Goal: Information Seeking & Learning: Compare options

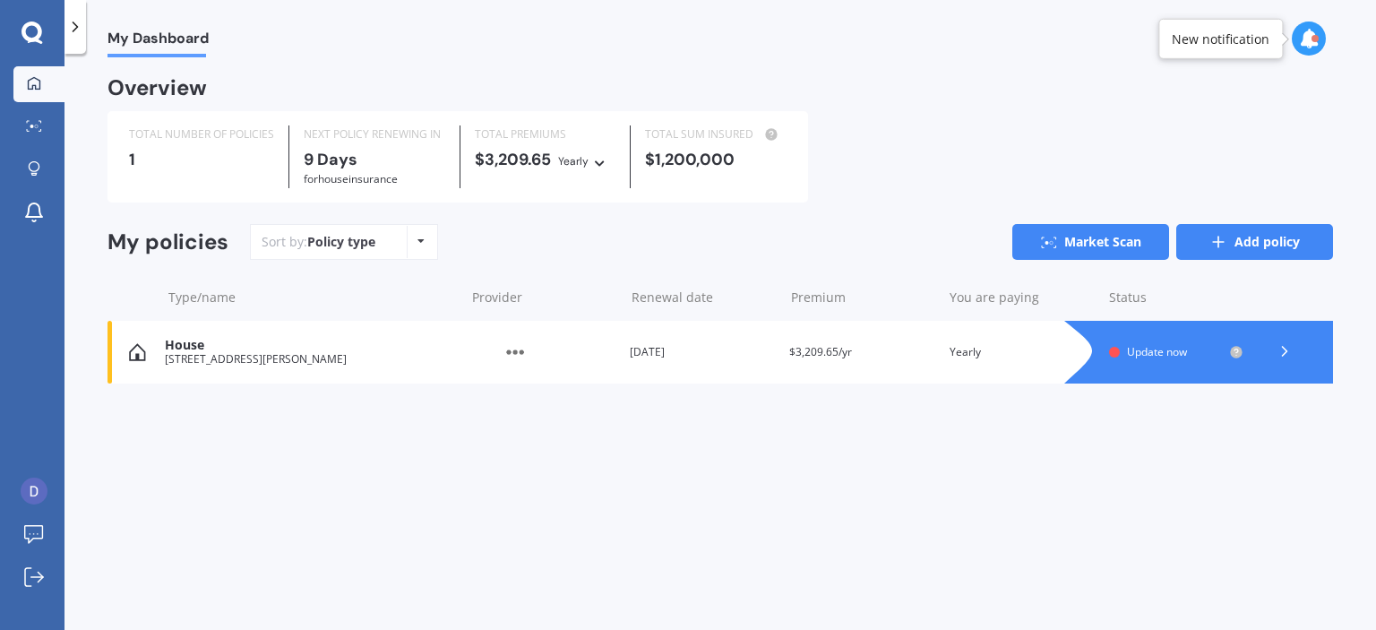
click at [1243, 247] on link "Add policy" at bounding box center [1254, 242] width 157 height 36
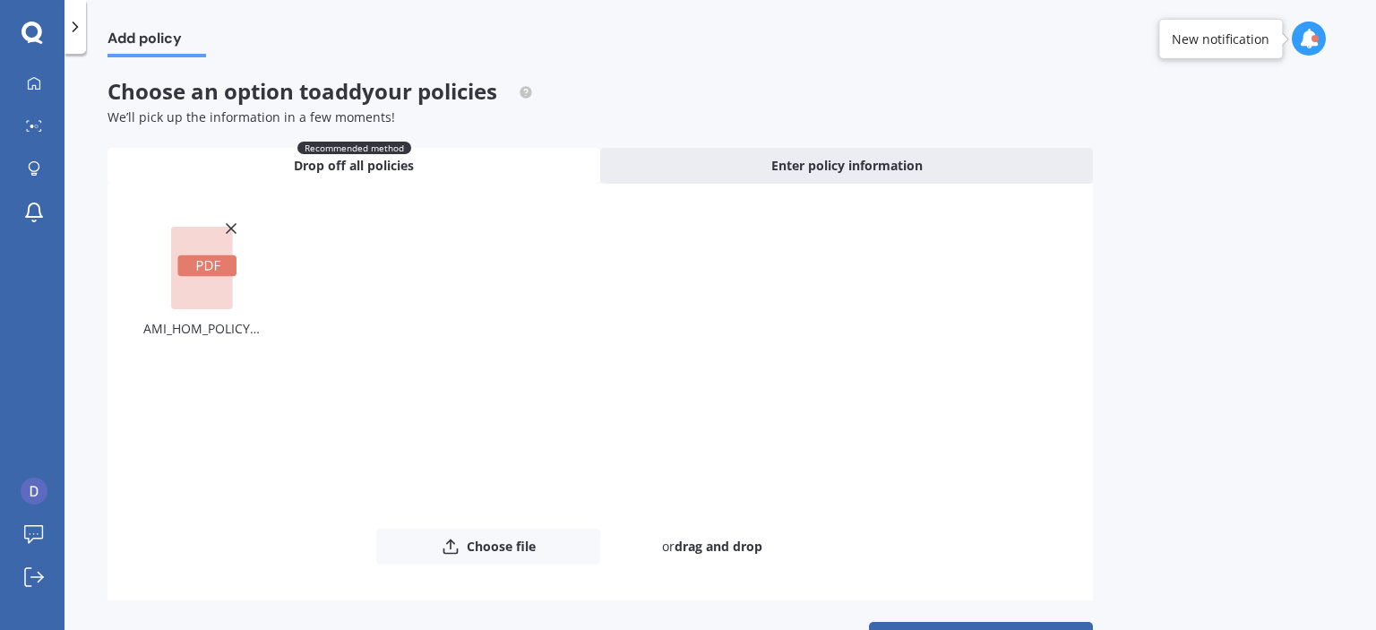
scroll to position [57, 0]
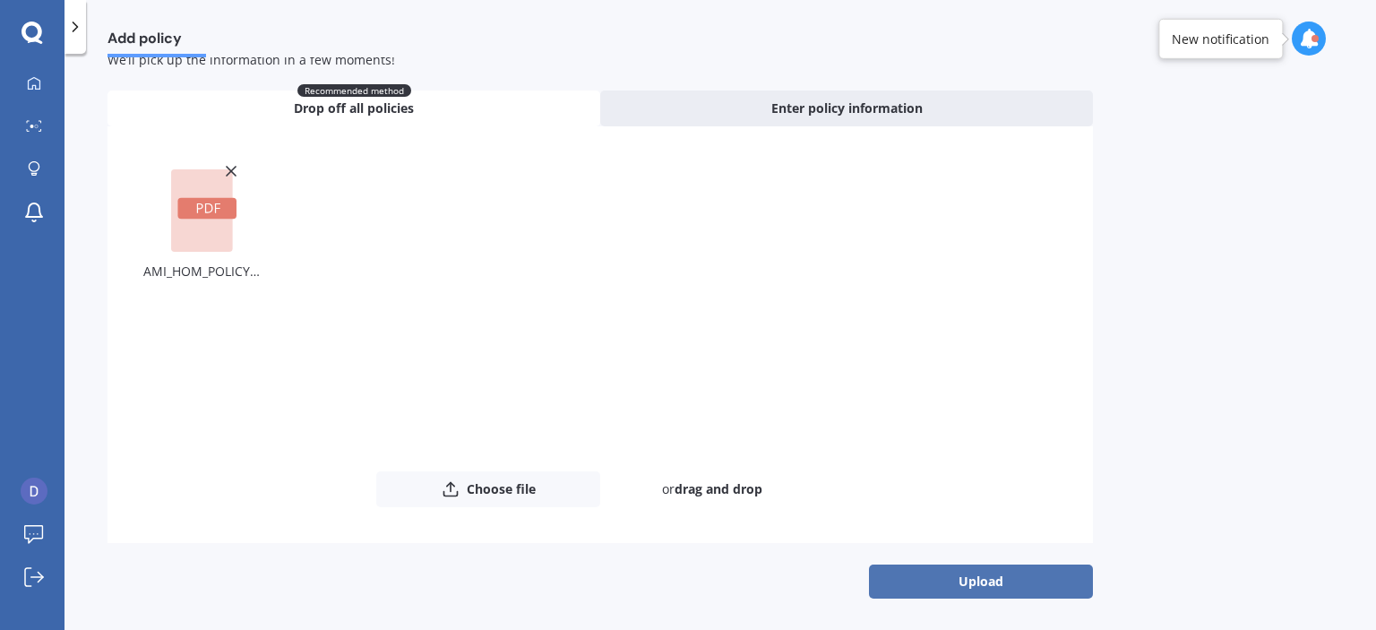
click at [1006, 581] on button "Upload" at bounding box center [981, 581] width 224 height 34
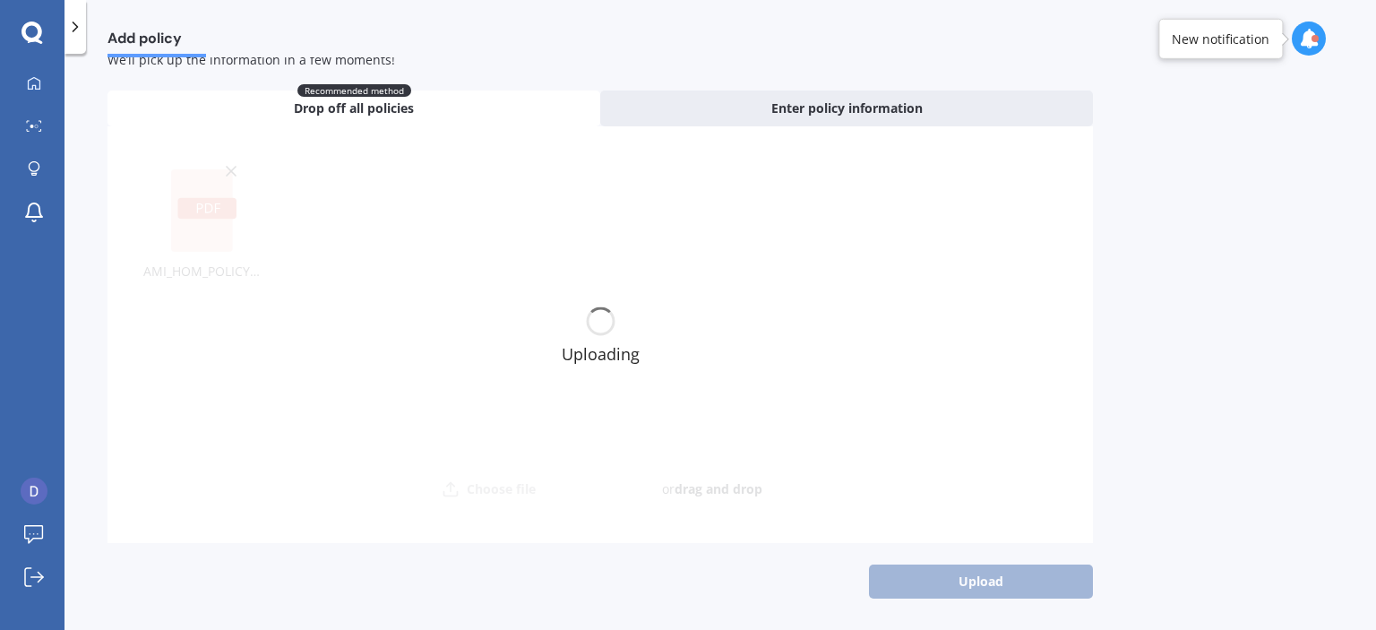
scroll to position [0, 0]
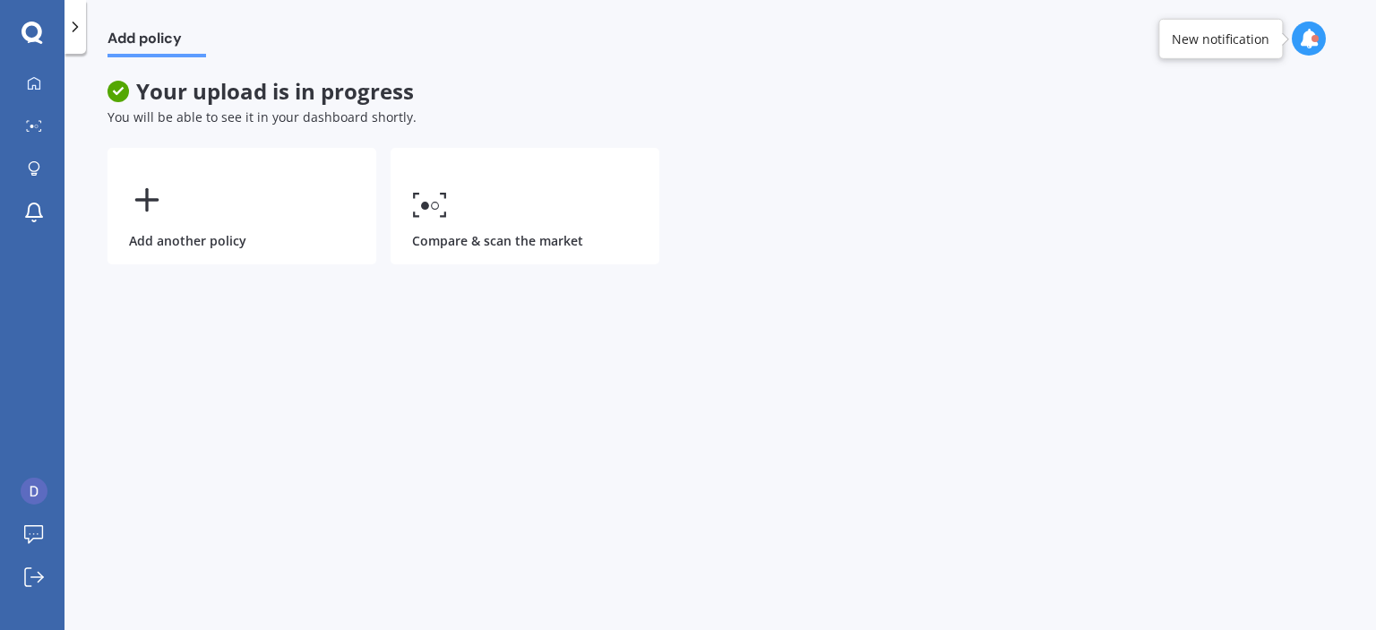
click at [116, 77] on div "Add policy Your upload is in progress You will be able to see it in your dashbo…" at bounding box center [719, 345] width 1311 height 576
click at [34, 81] on icon at bounding box center [34, 83] width 14 height 14
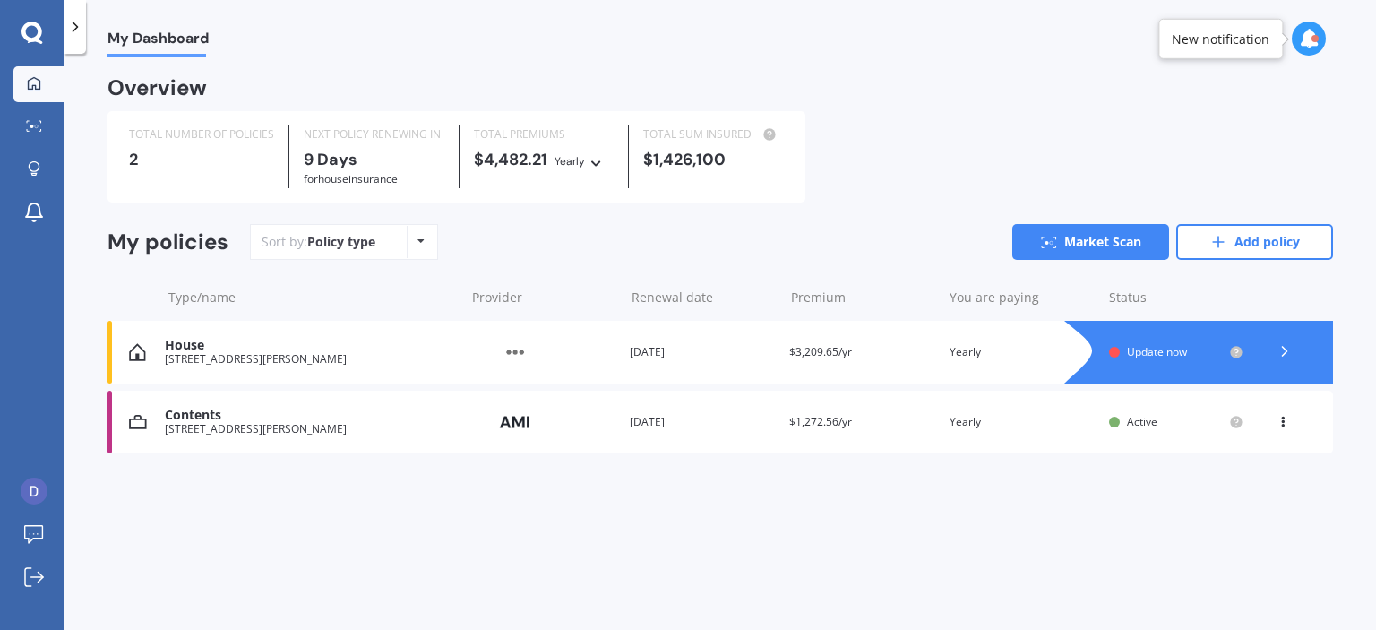
click at [1278, 347] on icon at bounding box center [1285, 351] width 18 height 18
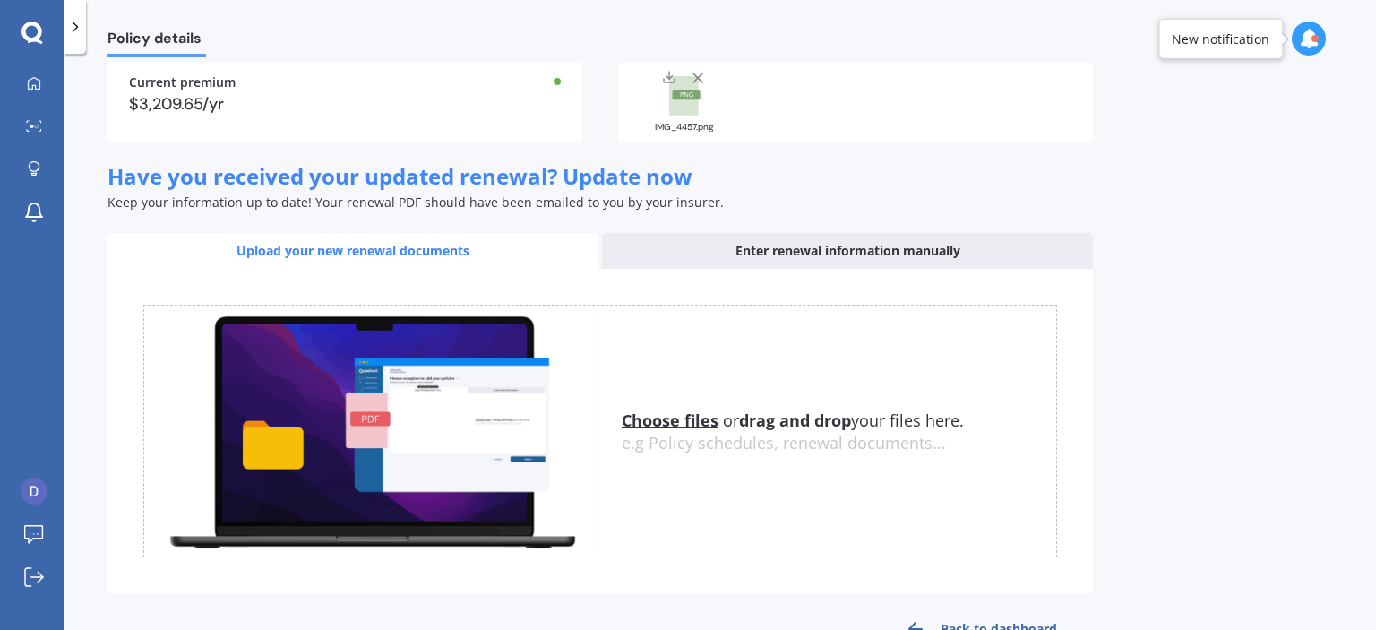
scroll to position [90, 0]
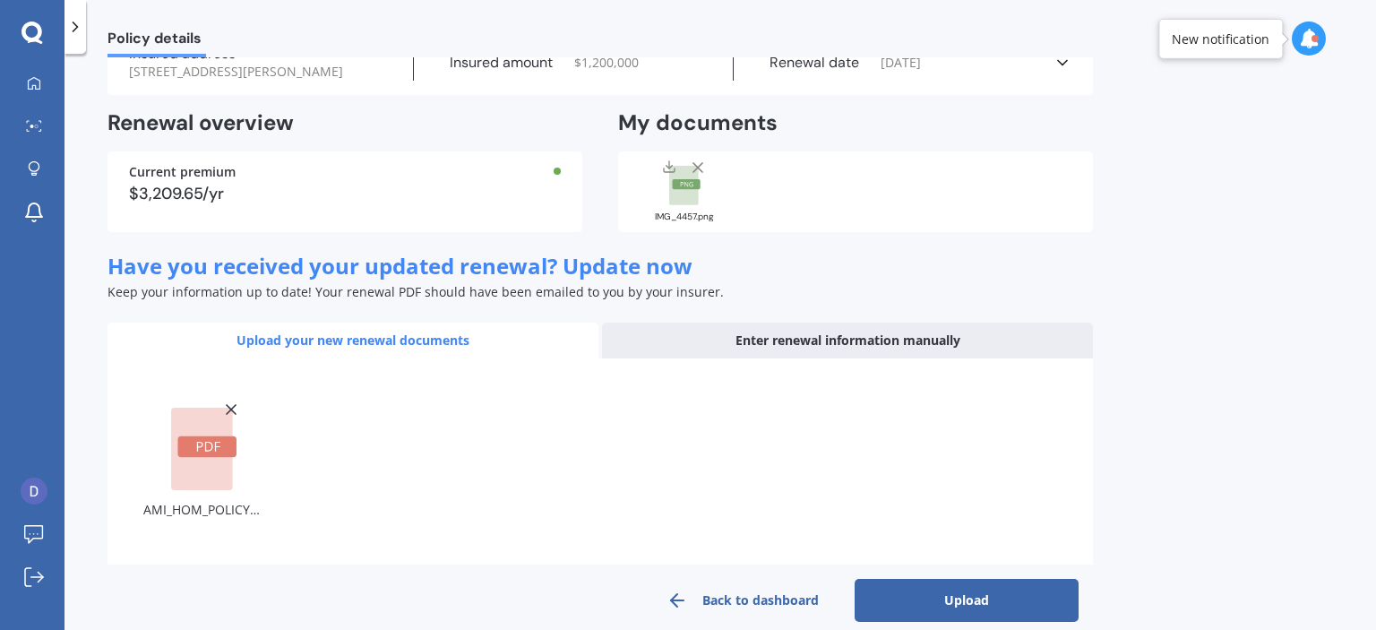
click at [928, 597] on button "Upload" at bounding box center [967, 600] width 224 height 43
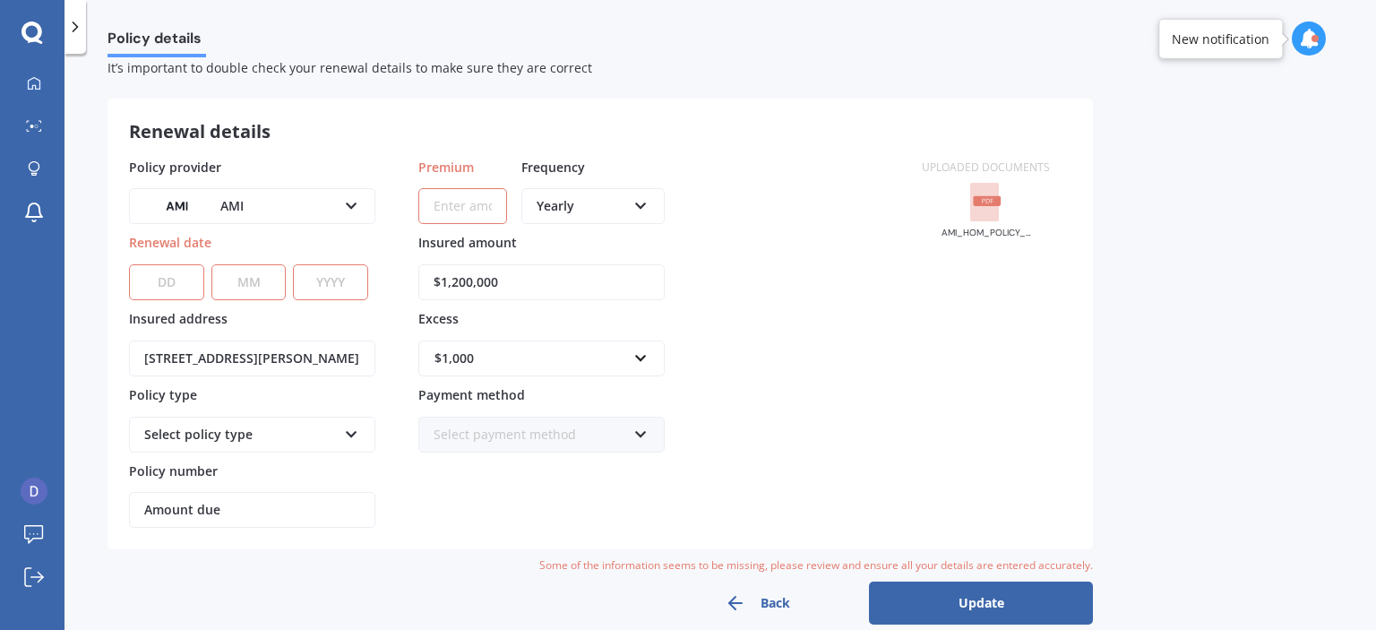
scroll to position [73, 0]
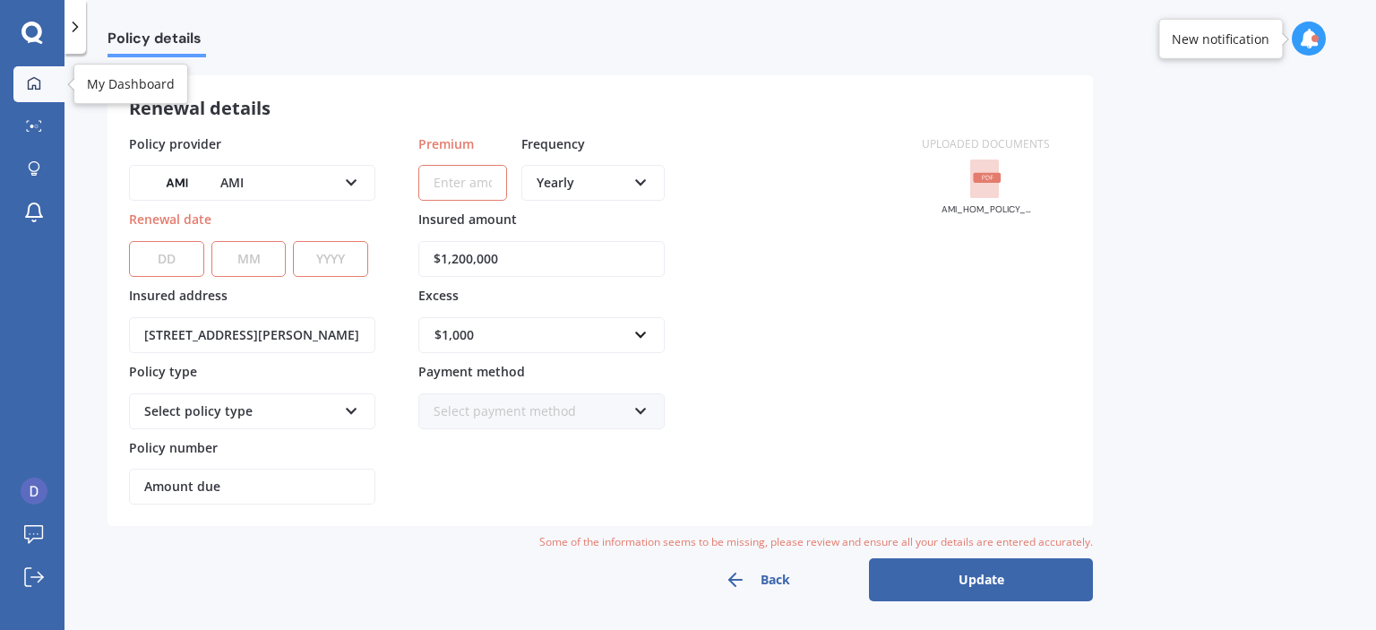
click at [29, 96] on link "My Dashboard" at bounding box center [38, 84] width 51 height 36
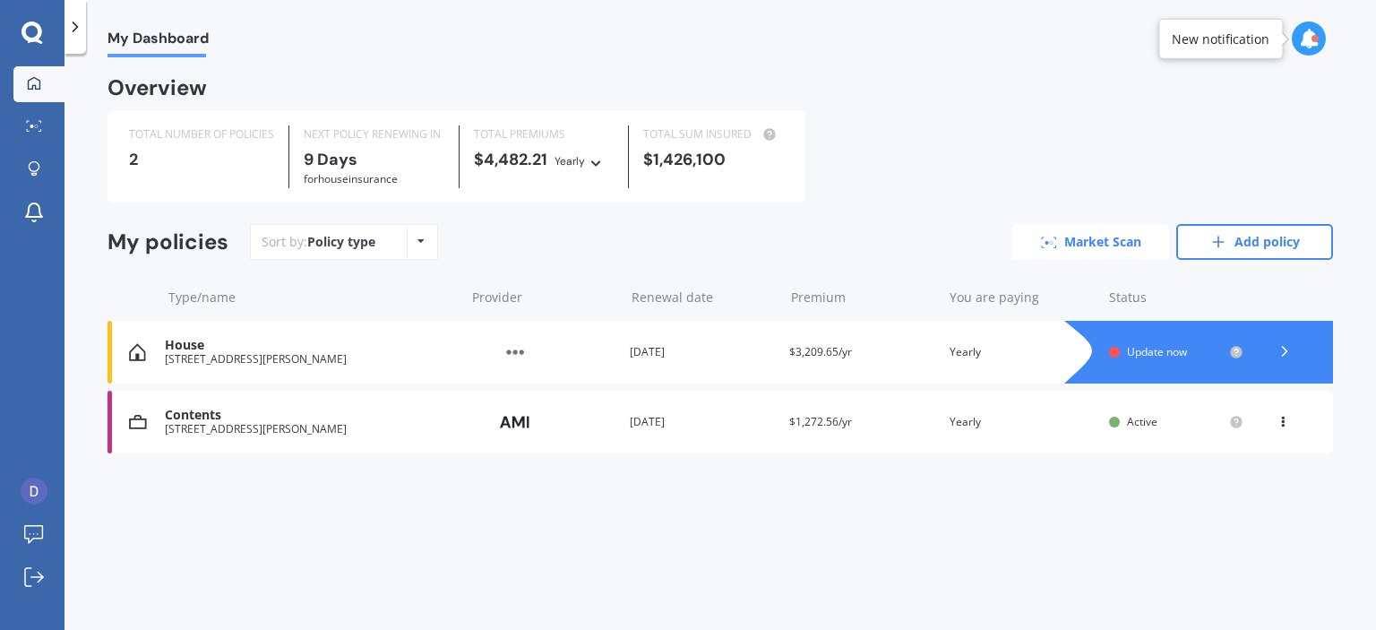
click at [1105, 241] on link "Market Scan" at bounding box center [1090, 242] width 157 height 36
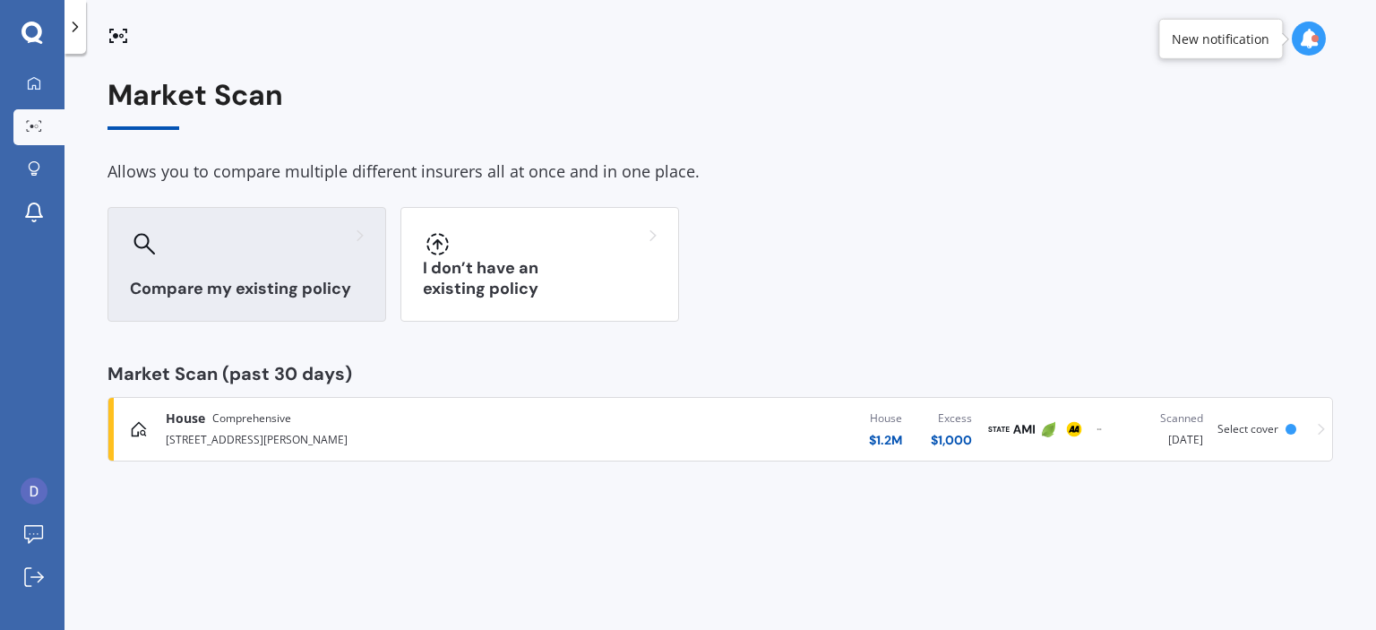
click at [260, 271] on div "Compare my existing policy" at bounding box center [246, 264] width 279 height 115
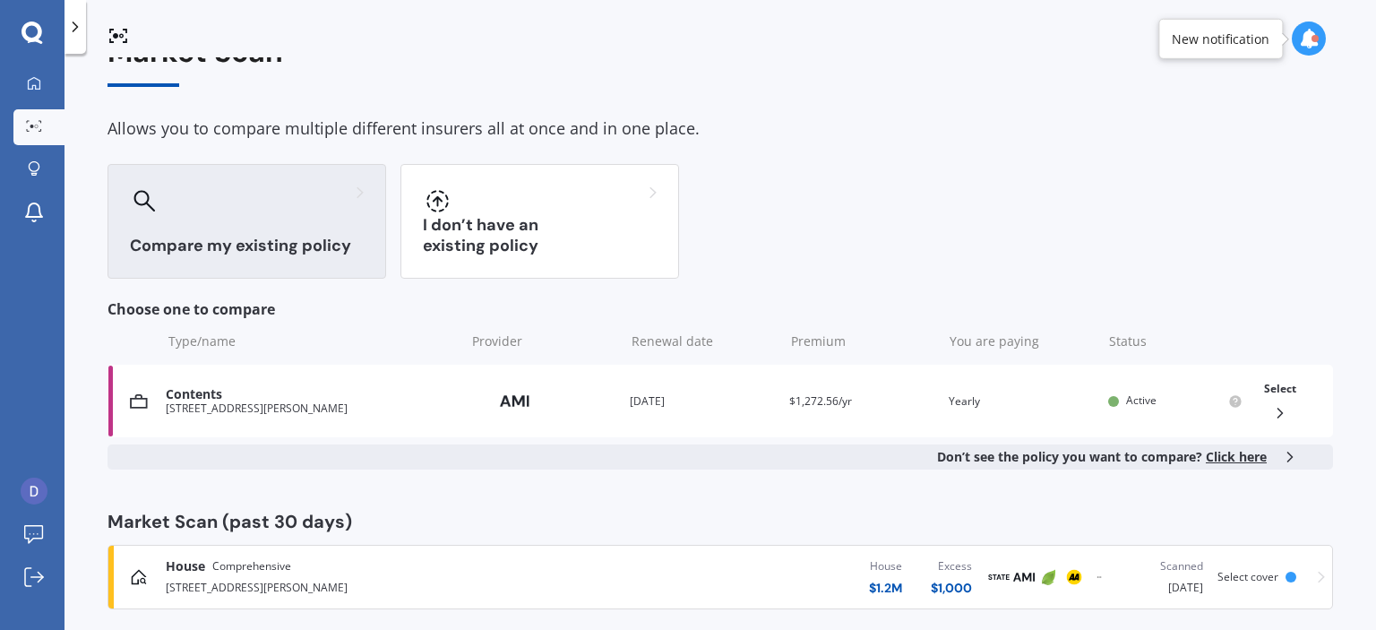
scroll to position [61, 0]
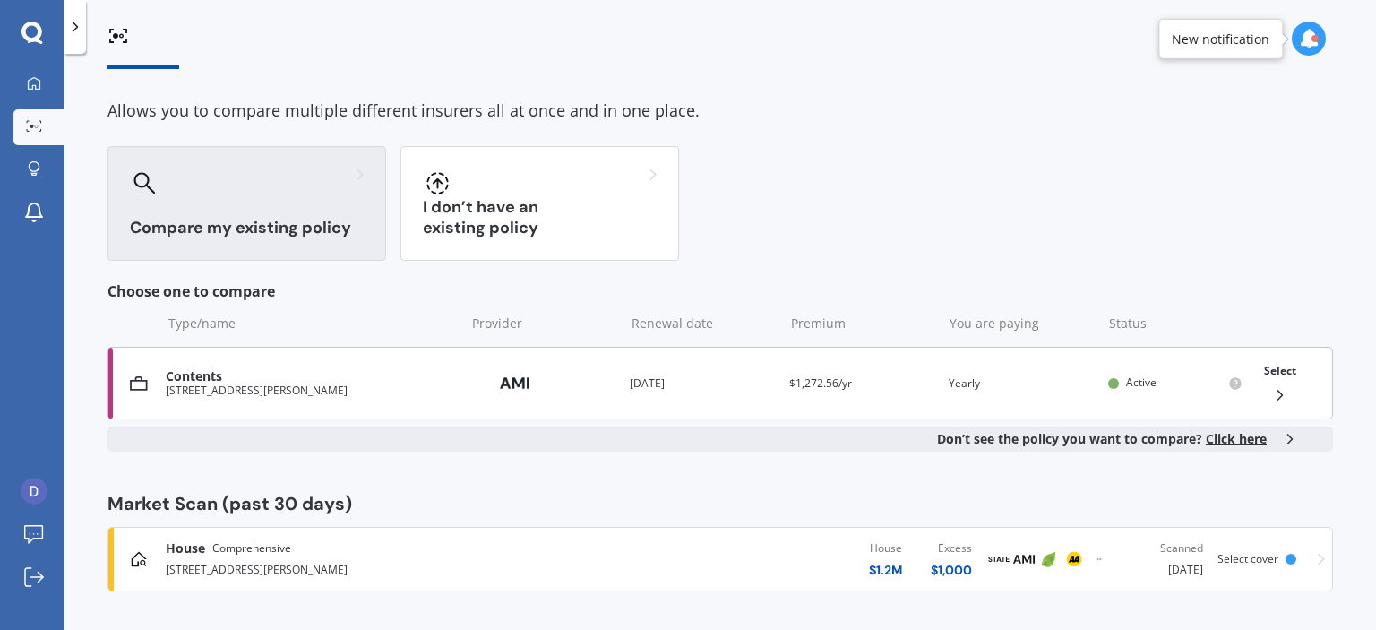
click at [1285, 385] on div "Select" at bounding box center [1280, 383] width 47 height 56
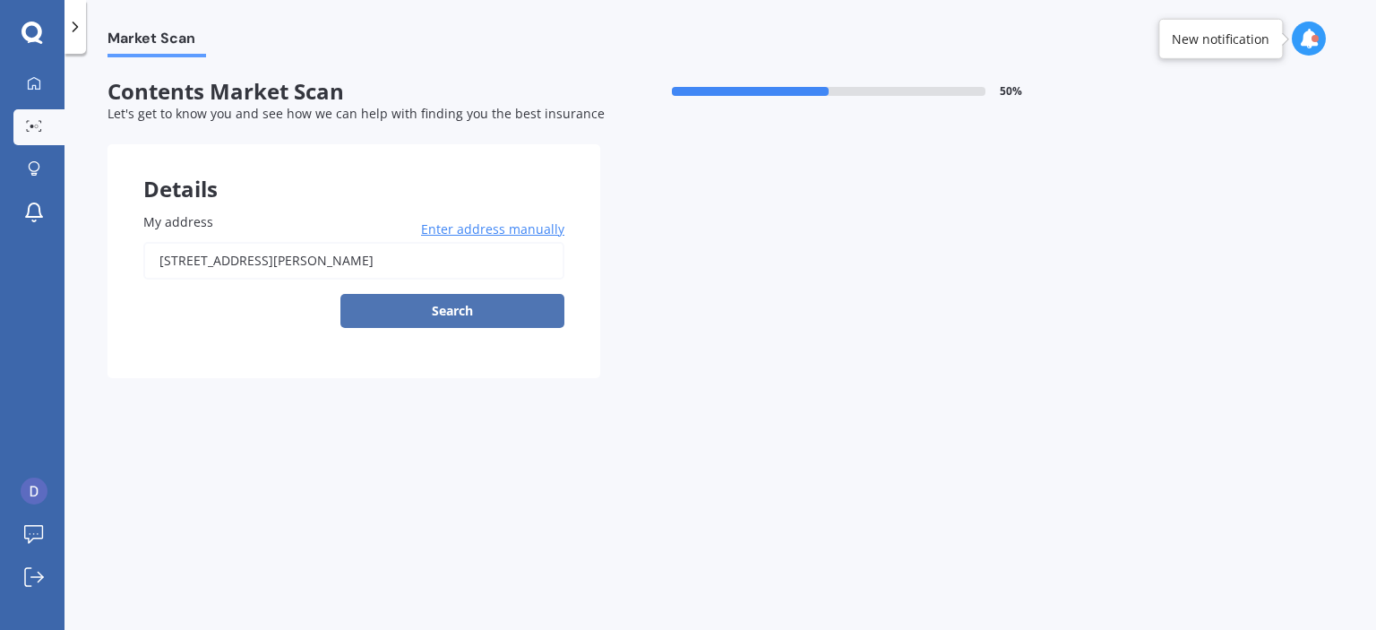
click at [452, 311] on button "Search" at bounding box center [452, 311] width 224 height 34
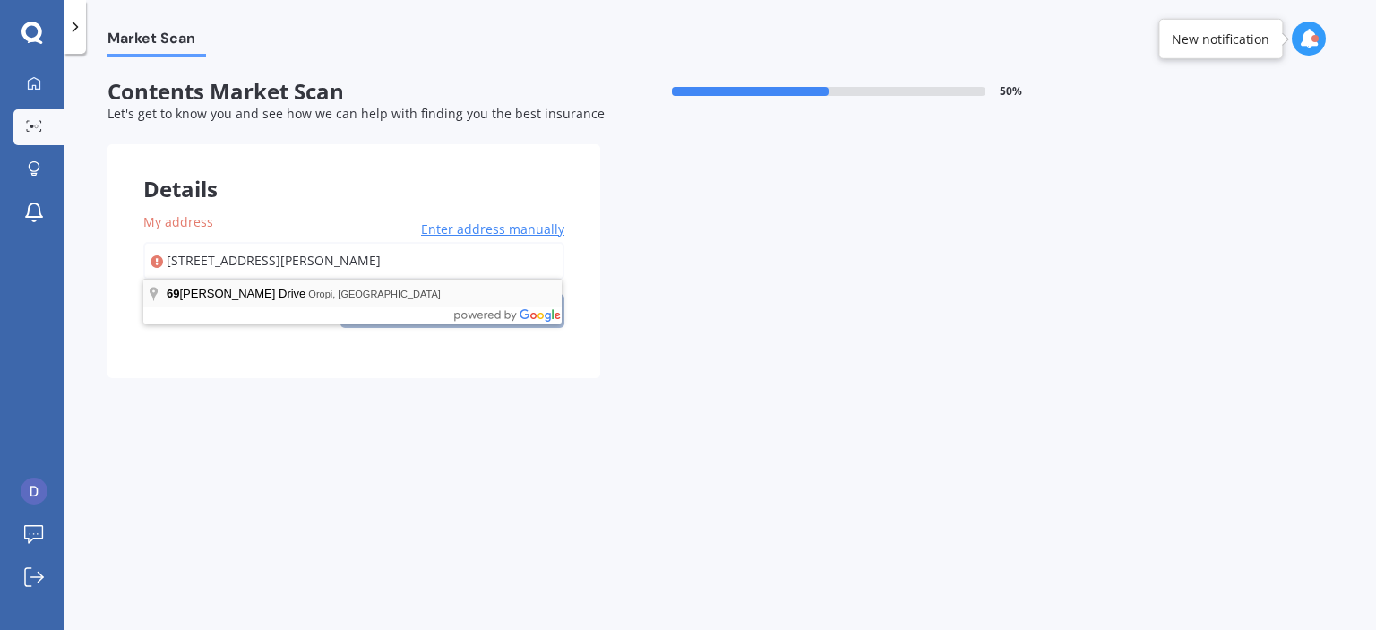
type input "[STREET_ADDRESS][PERSON_NAME]"
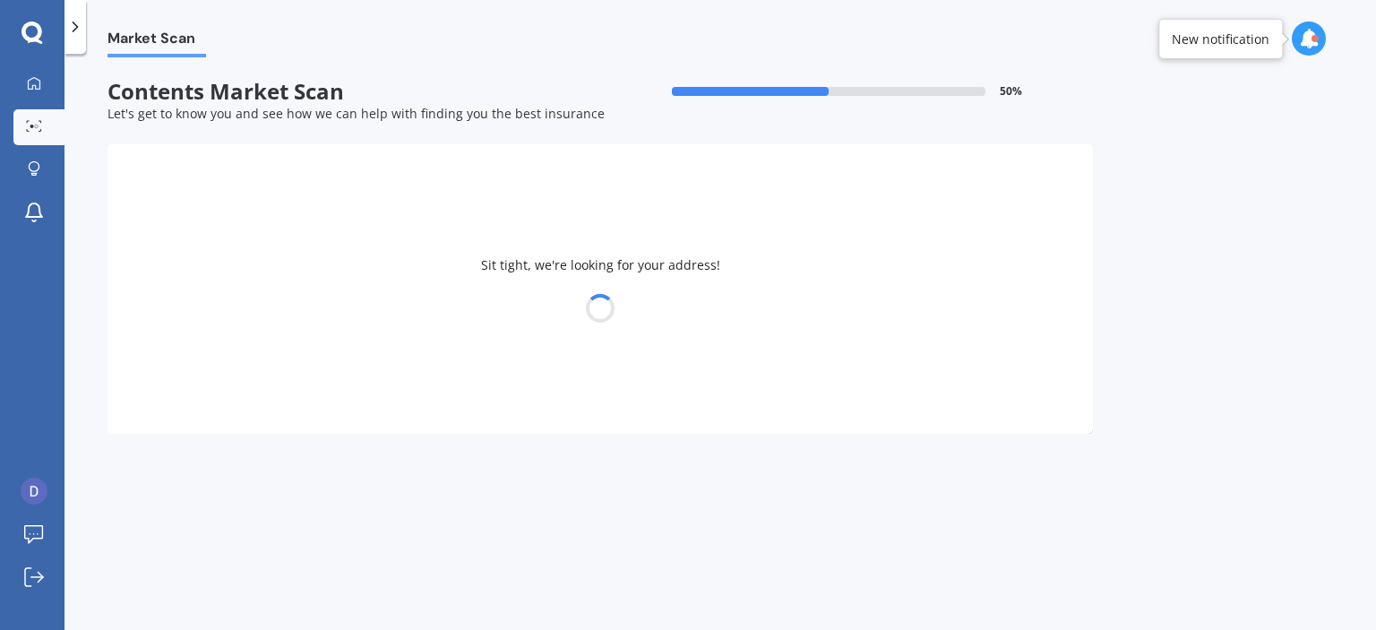
select select "05"
select select "12"
select select "1968"
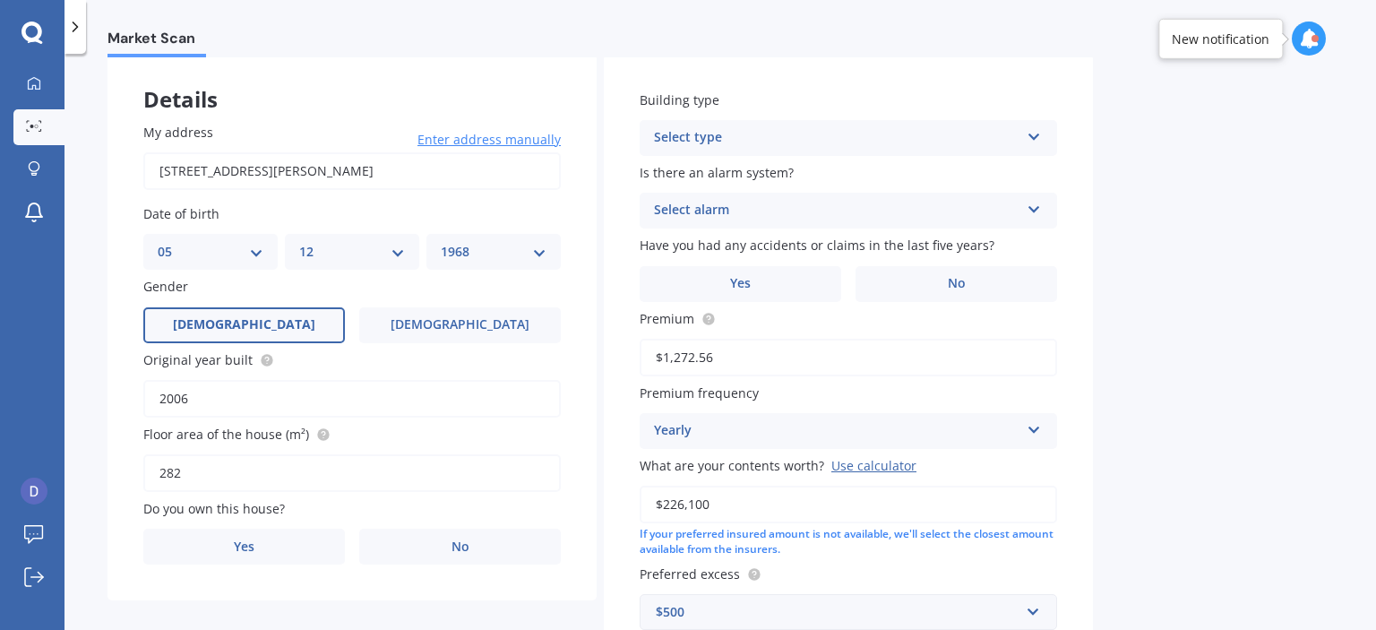
scroll to position [269, 0]
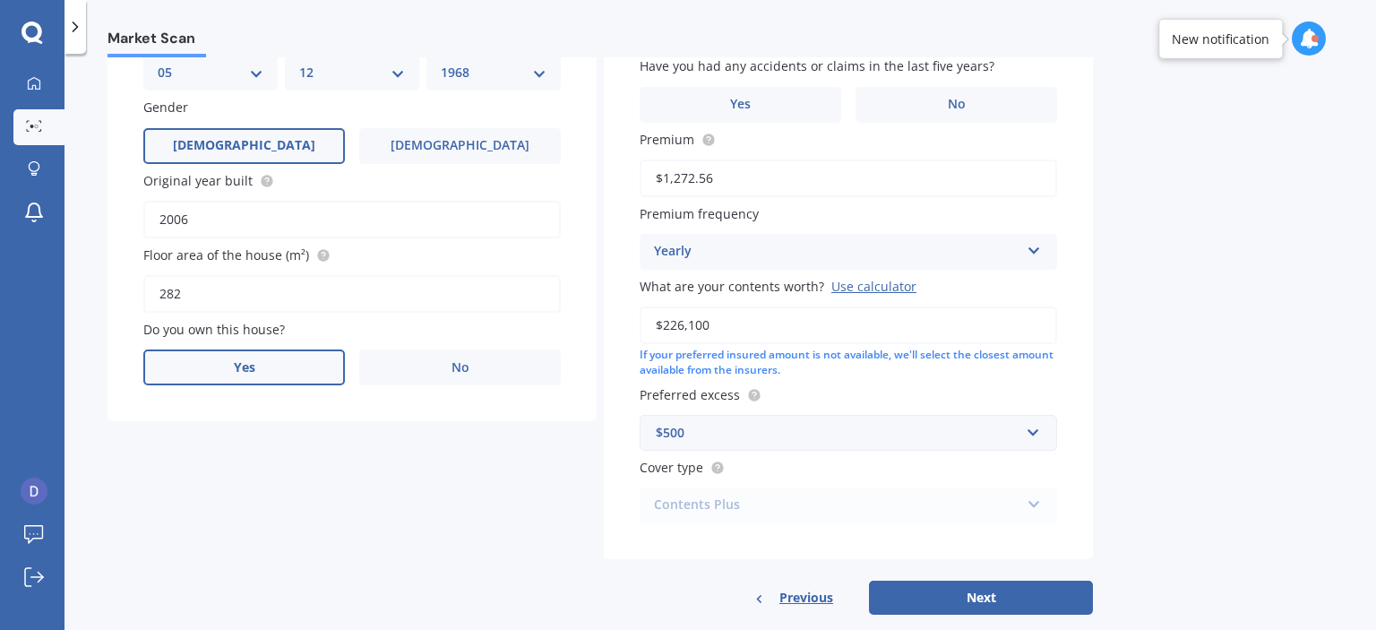
click at [288, 365] on label "Yes" at bounding box center [244, 367] width 202 height 36
click at [0, 0] on input "Yes" at bounding box center [0, 0] width 0 height 0
click at [477, 433] on div "Select occupant" at bounding box center [340, 440] width 365 height 21
click at [414, 474] on div "Owner" at bounding box center [352, 476] width 416 height 32
click at [409, 503] on div "Select type" at bounding box center [340, 512] width 365 height 21
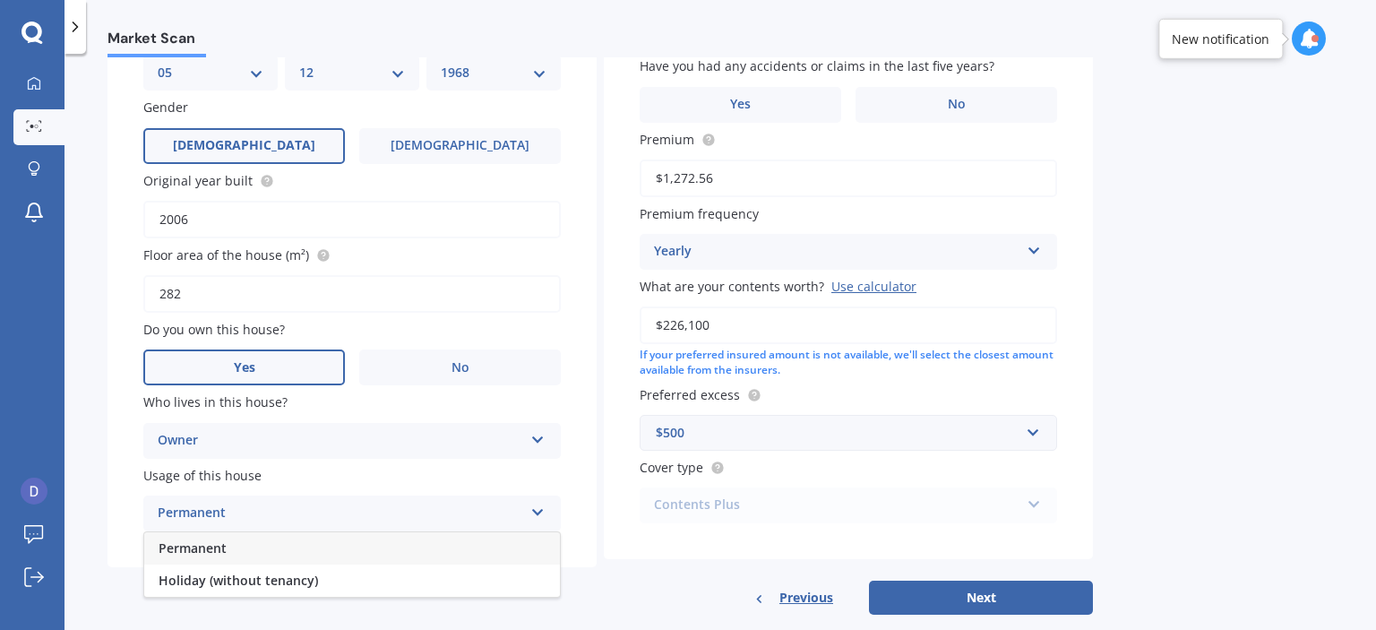
click at [389, 549] on div "Permanent" at bounding box center [352, 548] width 416 height 32
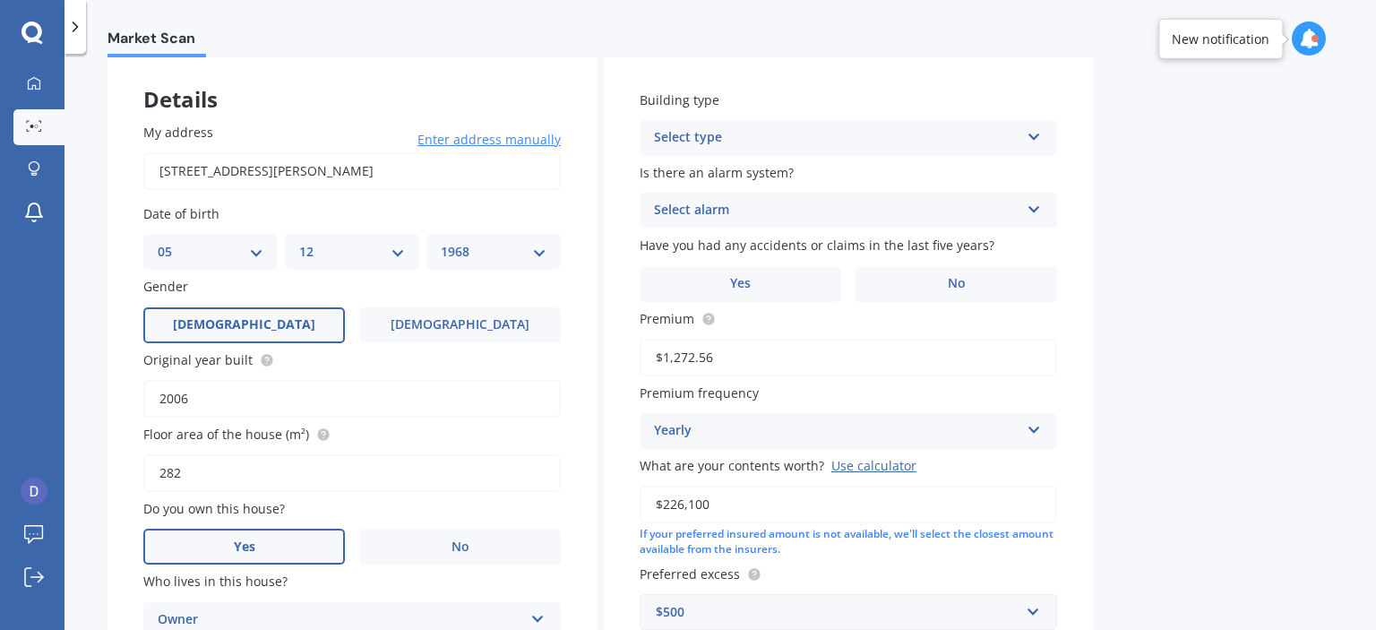
scroll to position [0, 0]
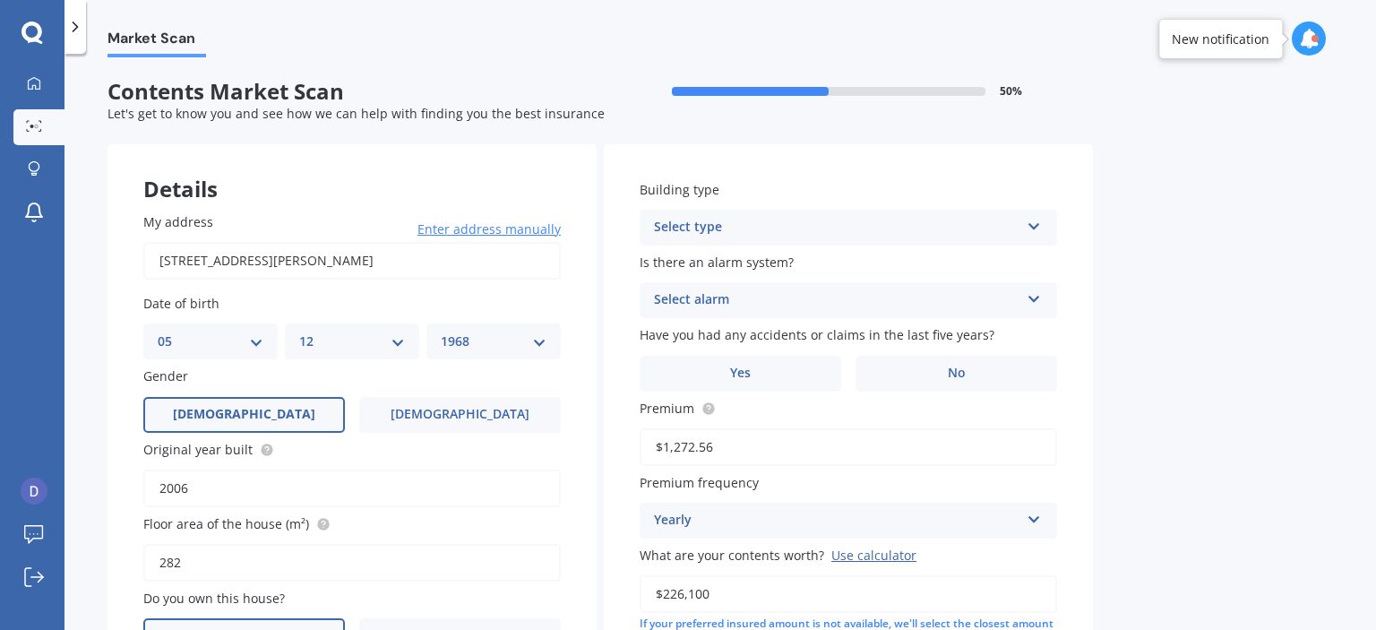
click at [853, 243] on div "Select type Freestanding Multi-unit (in a block of 6 or less) Multi-unit (in a …" at bounding box center [848, 228] width 417 height 36
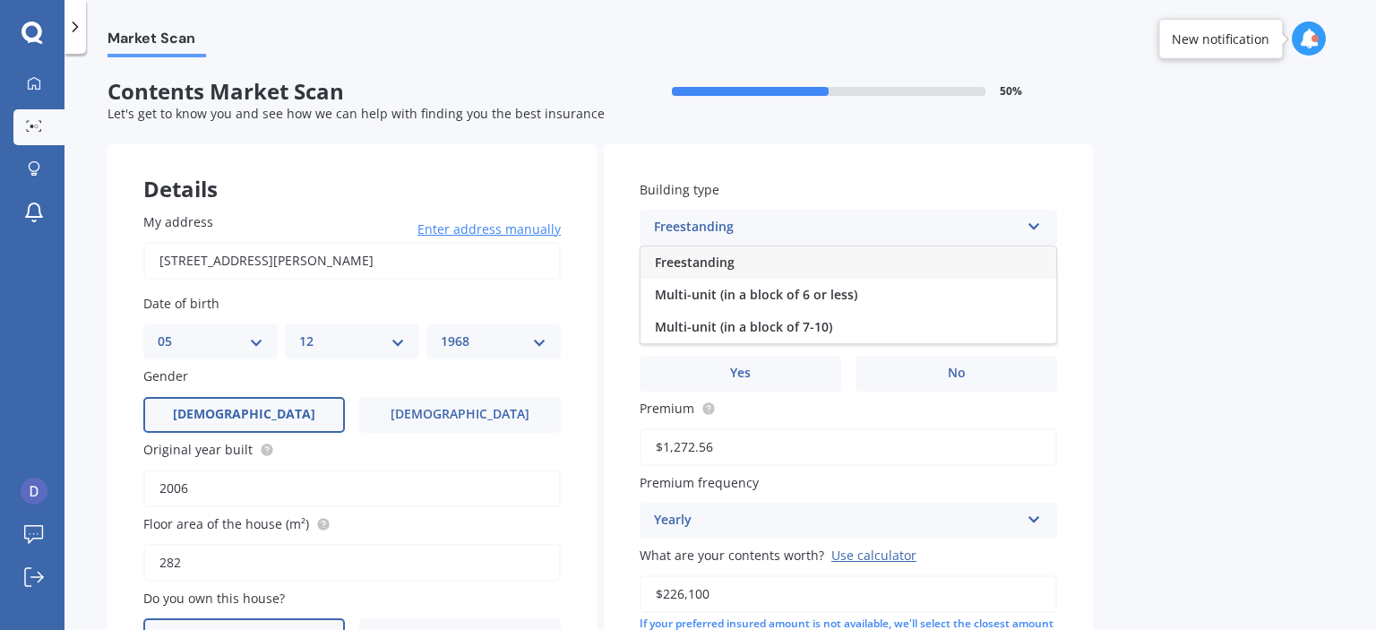
click at [827, 274] on div "Freestanding" at bounding box center [848, 262] width 416 height 32
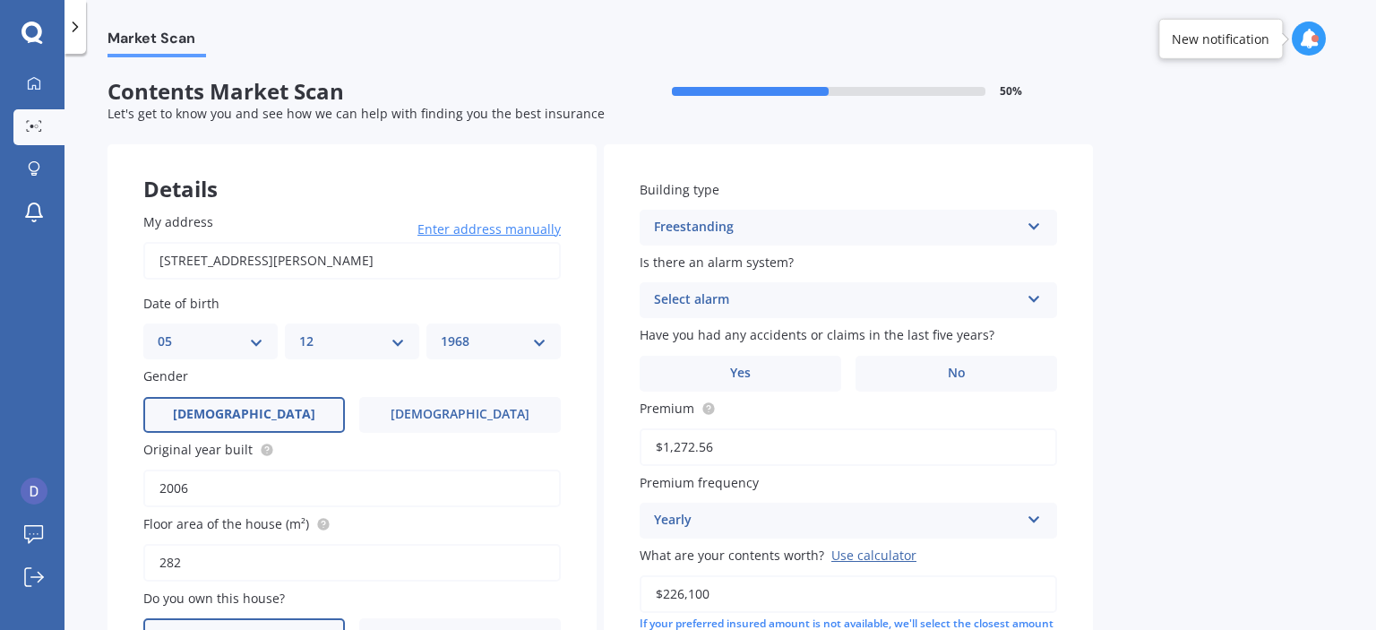
scroll to position [90, 0]
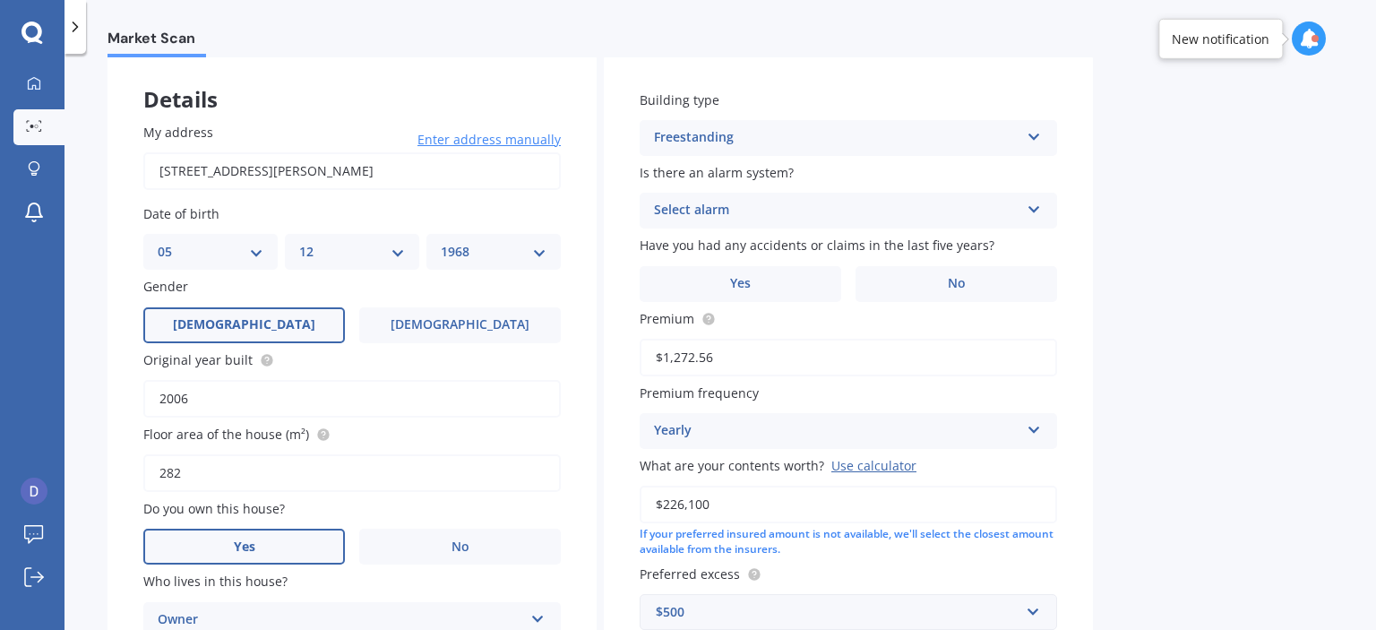
click at [1018, 198] on div "Select alarm Yes, monitored Yes, not monitored No" at bounding box center [848, 211] width 417 height 36
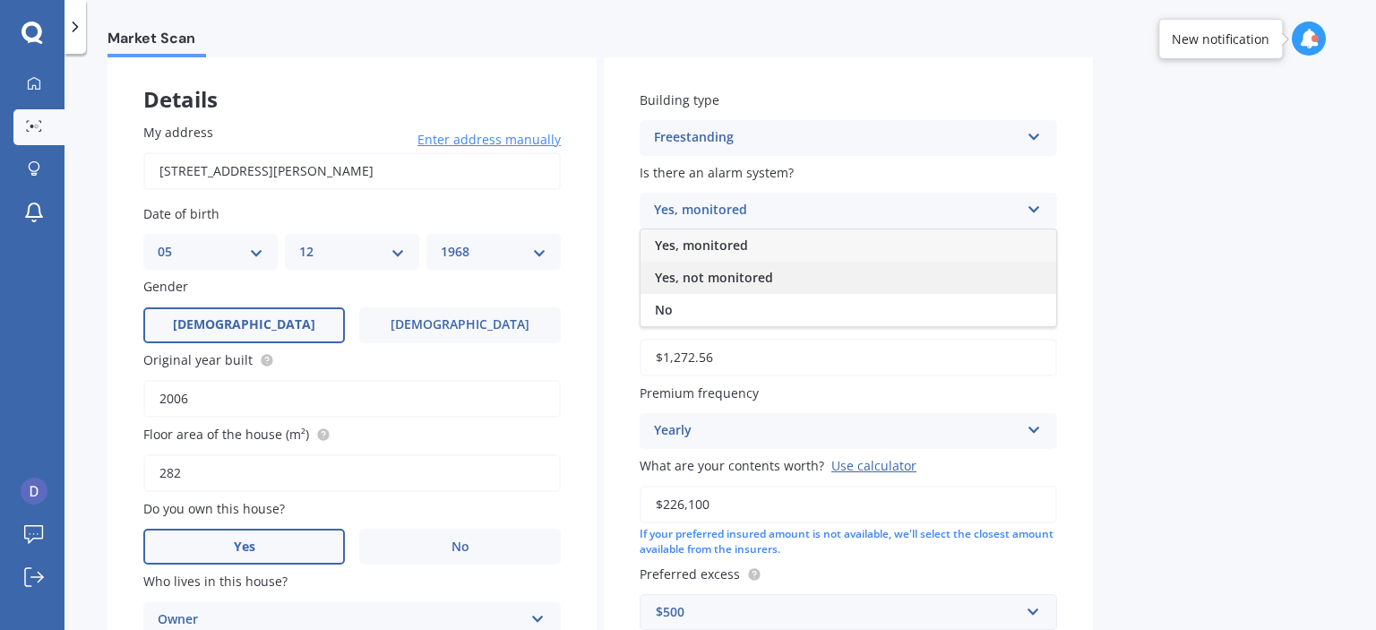
click at [798, 286] on div "Yes, not monitored" at bounding box center [848, 278] width 416 height 32
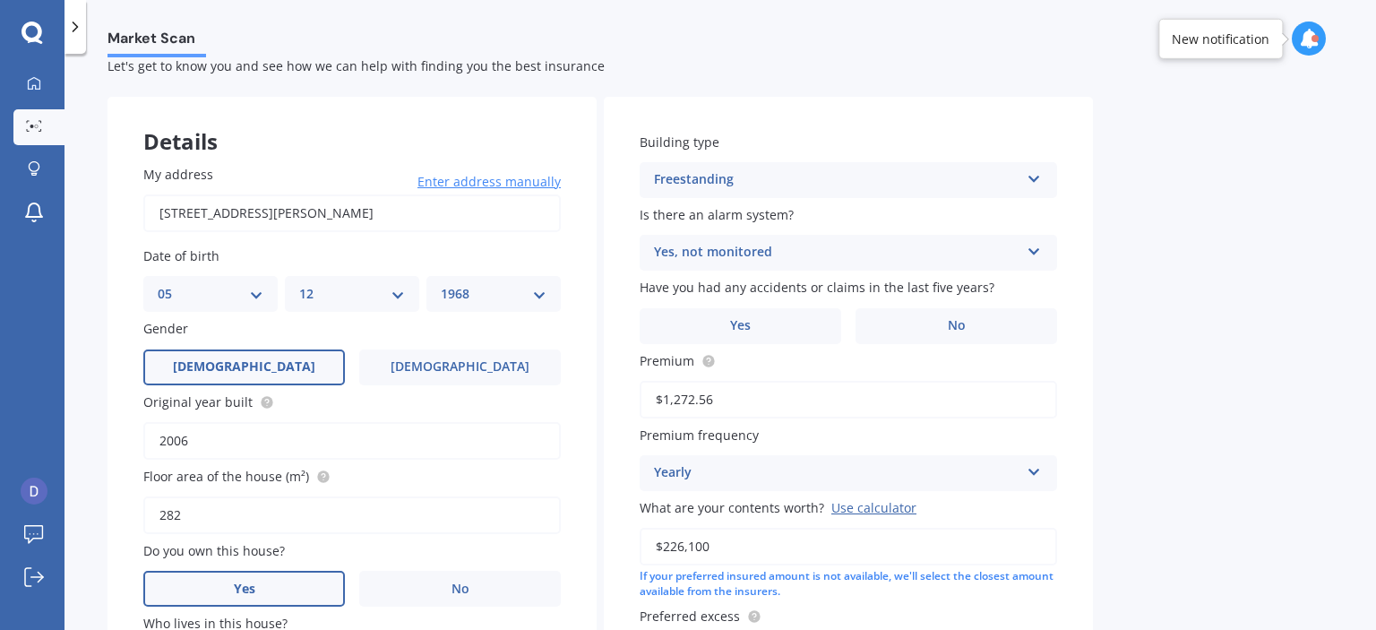
scroll to position [31, 0]
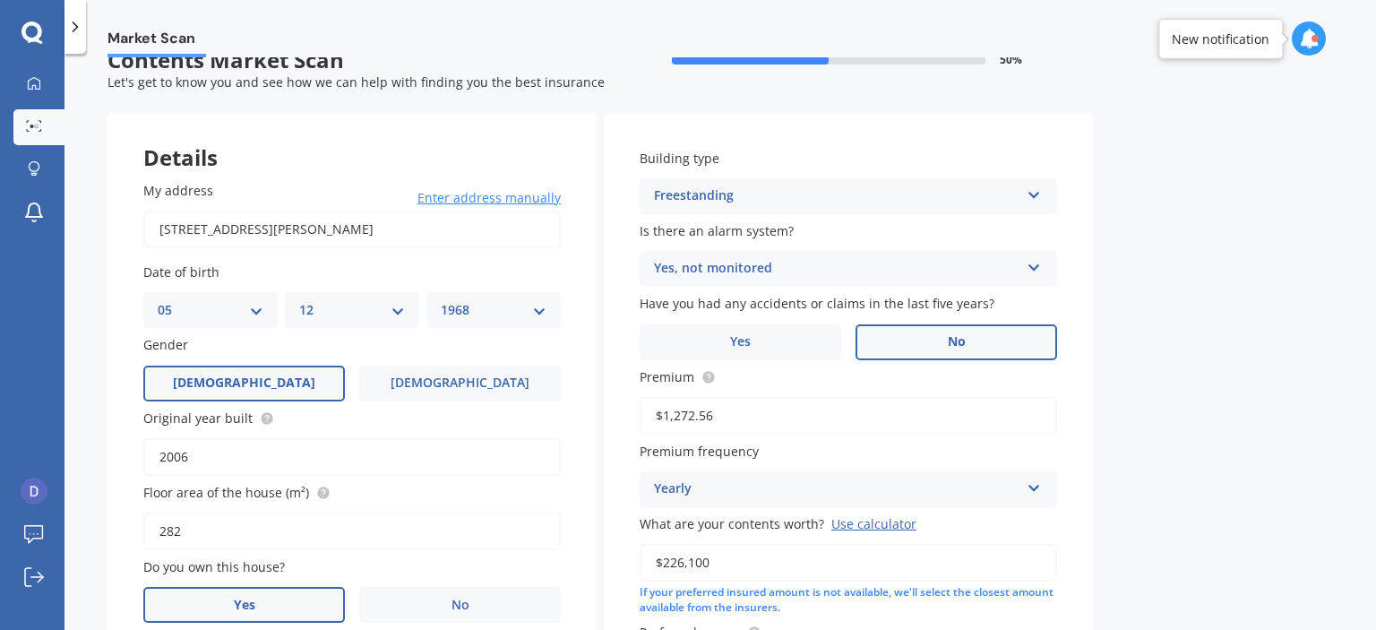
click at [952, 345] on span "No" at bounding box center [957, 341] width 18 height 15
click at [0, 0] on input "No" at bounding box center [0, 0] width 0 height 0
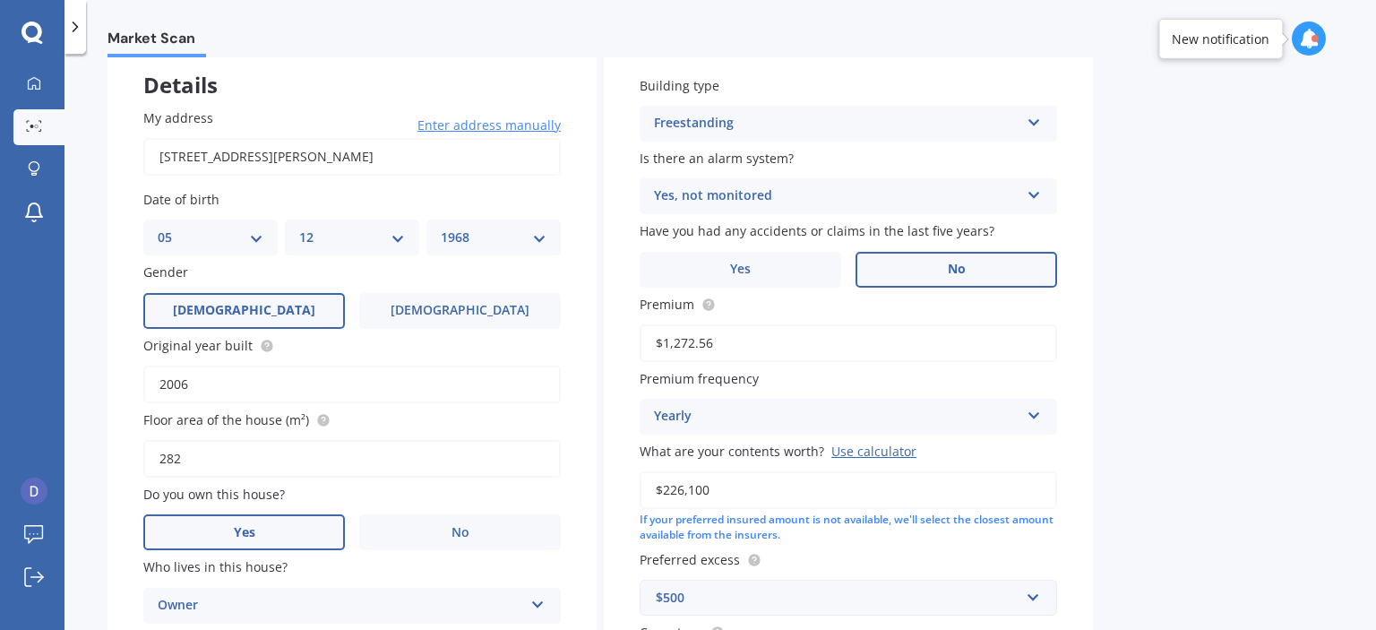
scroll to position [210, 0]
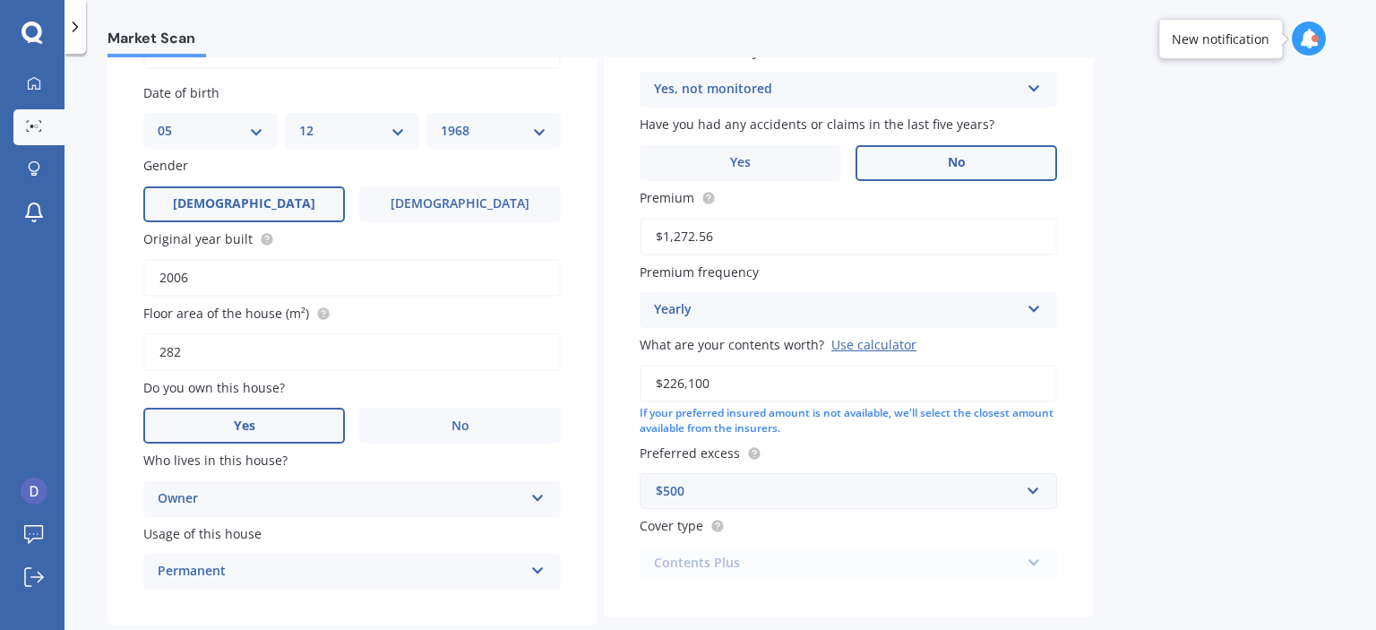
click at [770, 225] on input "$1,272.56" at bounding box center [848, 237] width 417 height 38
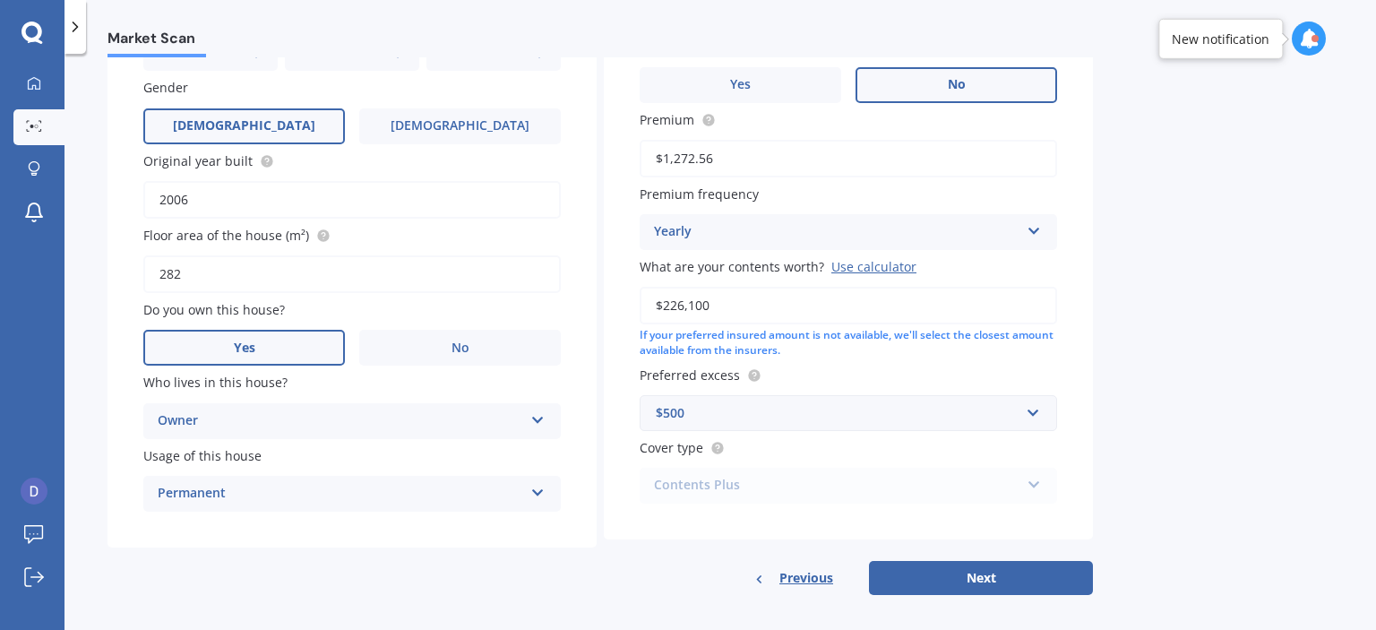
scroll to position [300, 0]
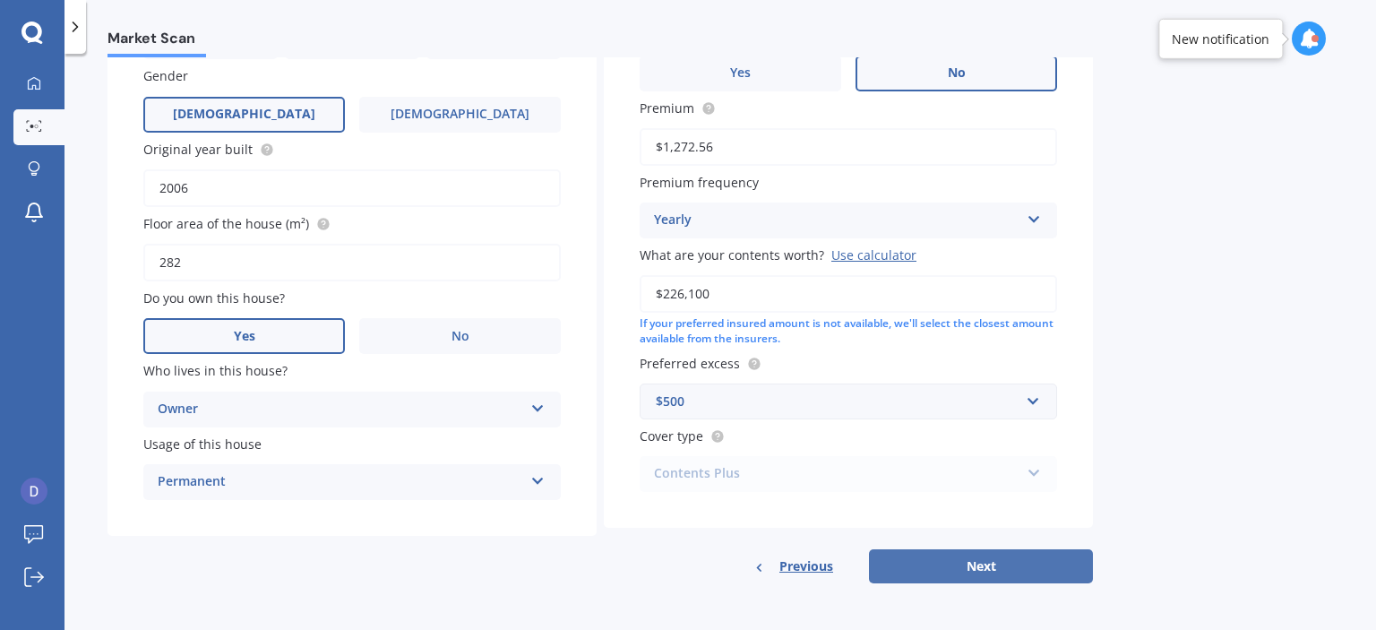
click at [957, 568] on button "Next" at bounding box center [981, 566] width 224 height 34
select select "05"
select select "12"
select select "1968"
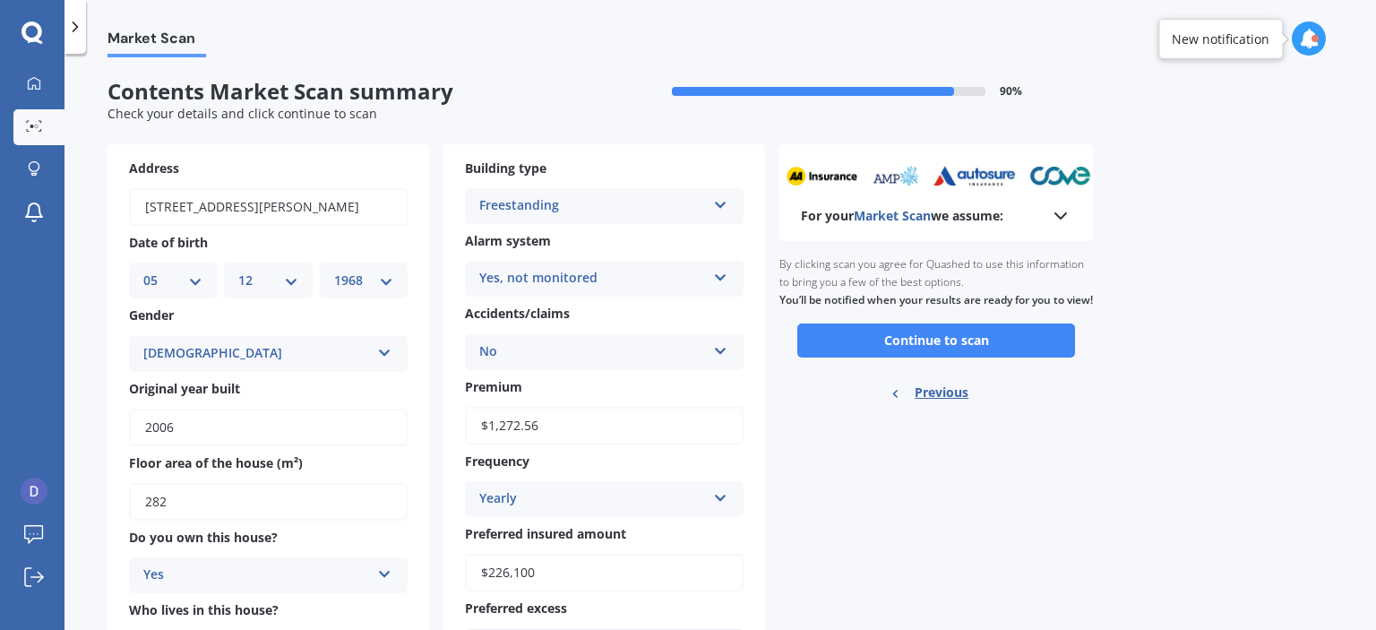
scroll to position [0, 0]
click at [1016, 357] on button "Continue to scan" at bounding box center [936, 340] width 278 height 34
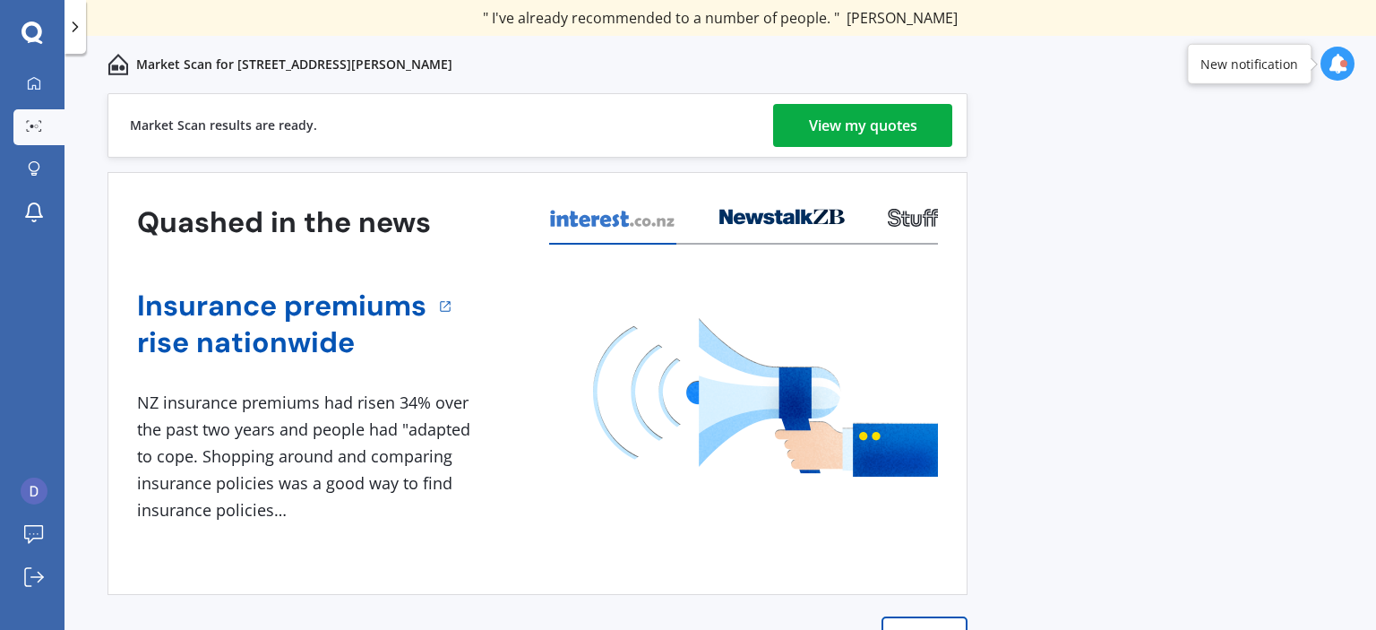
click at [872, 130] on div "View my quotes" at bounding box center [863, 125] width 108 height 43
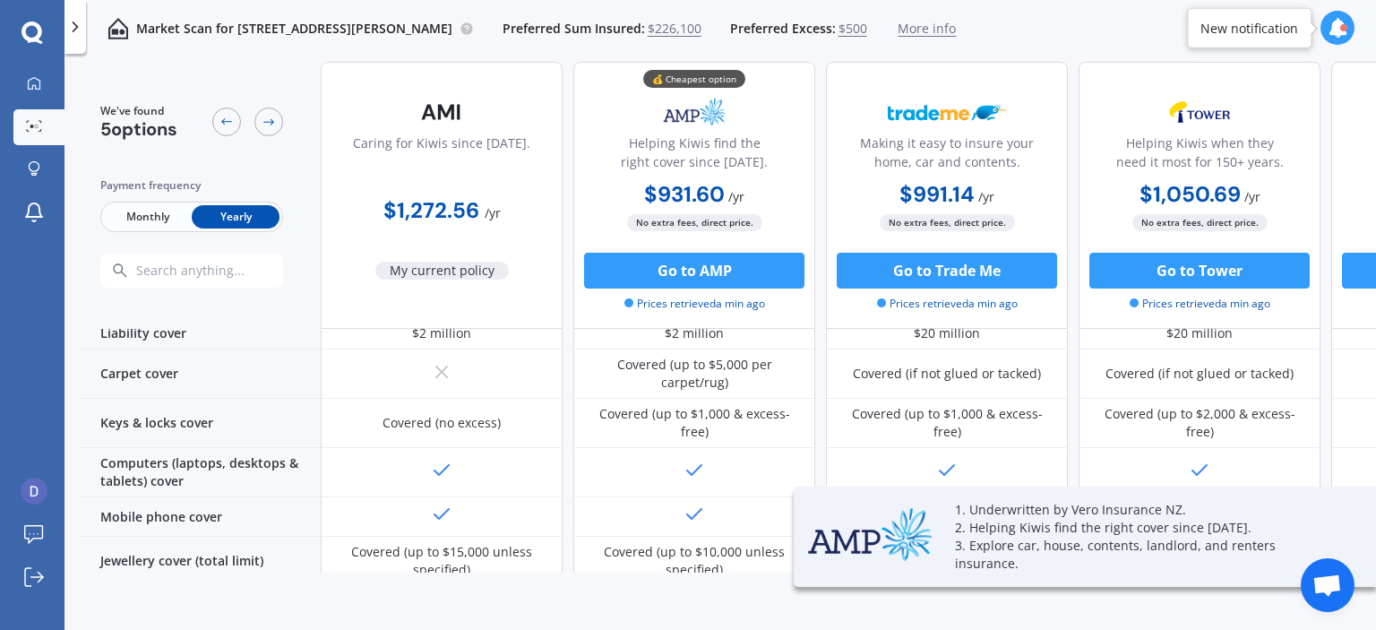
scroll to position [448, 0]
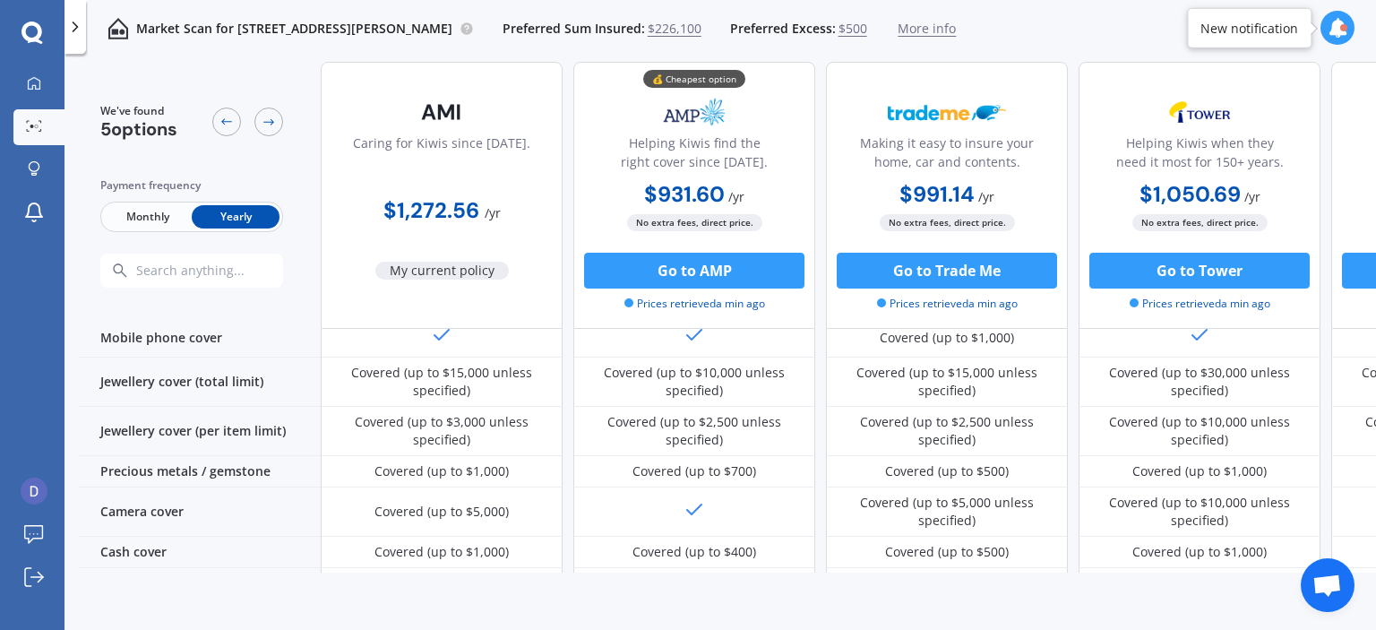
drag, startPoint x: 1103, startPoint y: 572, endPoint x: 1218, endPoint y: 569, distance: 115.6
click at [1218, 569] on div "We've found 5 options Payment frequency Monthly Yearly Caring for Kiwis since […" at bounding box center [727, 317] width 1297 height 511
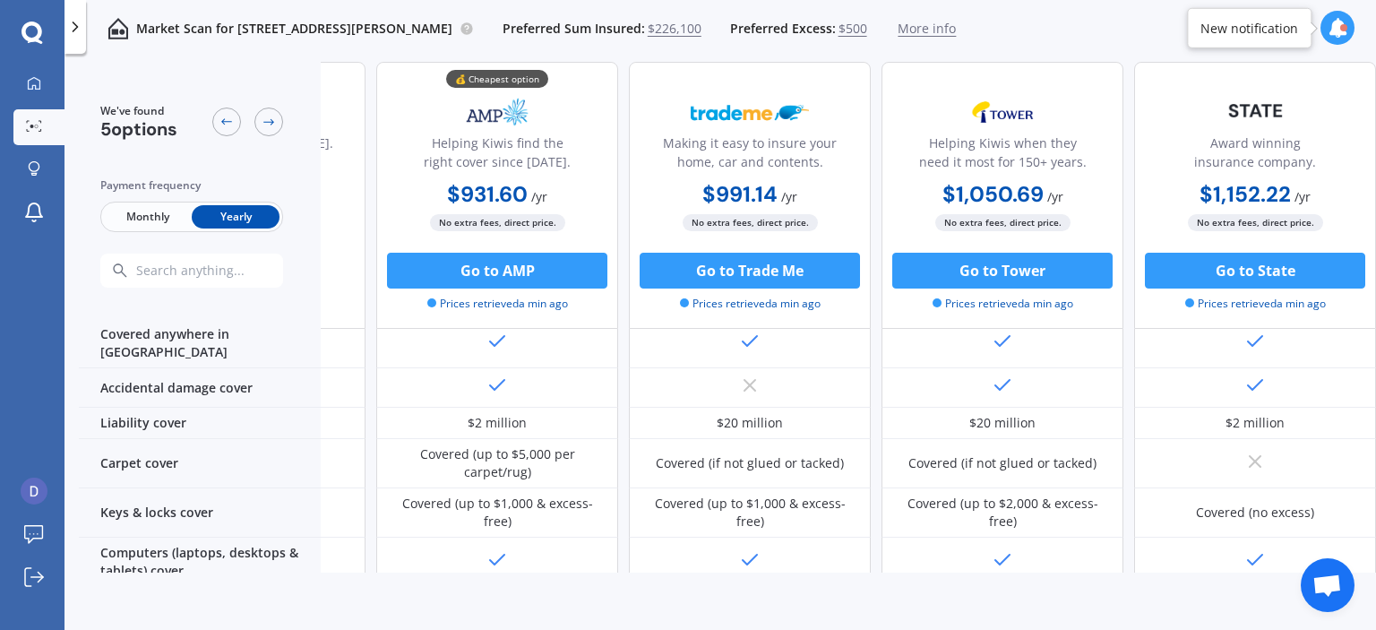
scroll to position [0, 205]
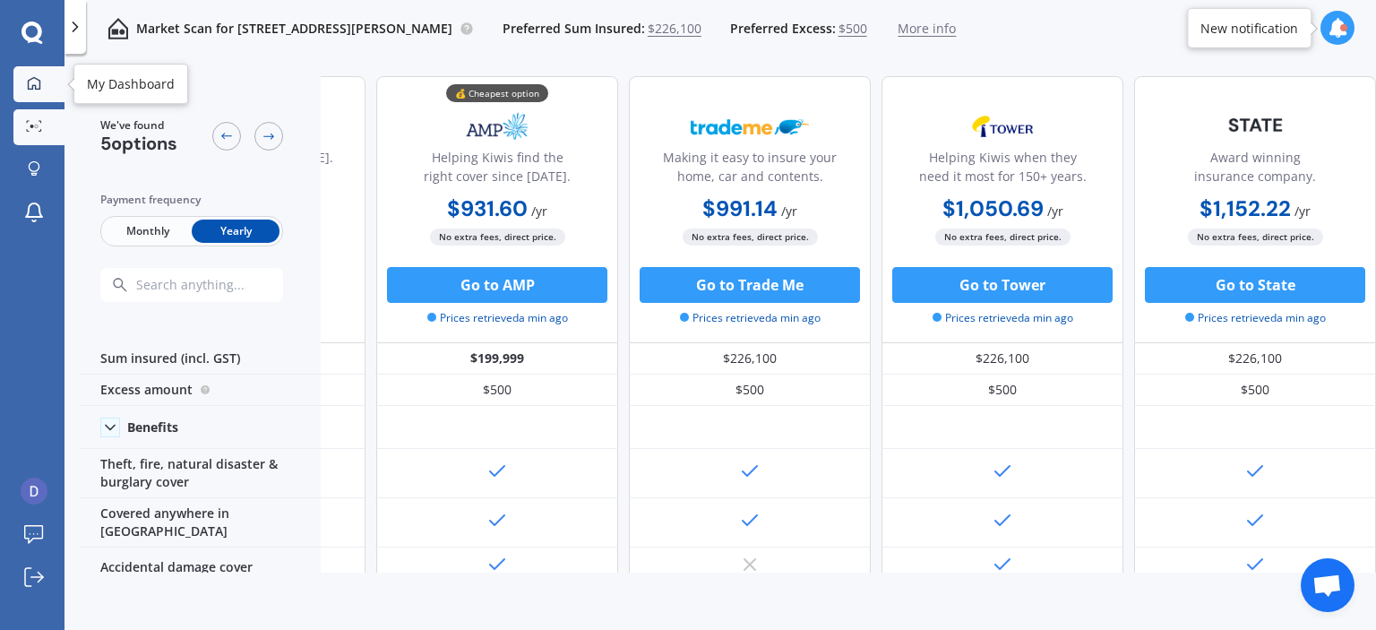
click at [34, 87] on icon at bounding box center [34, 83] width 14 height 14
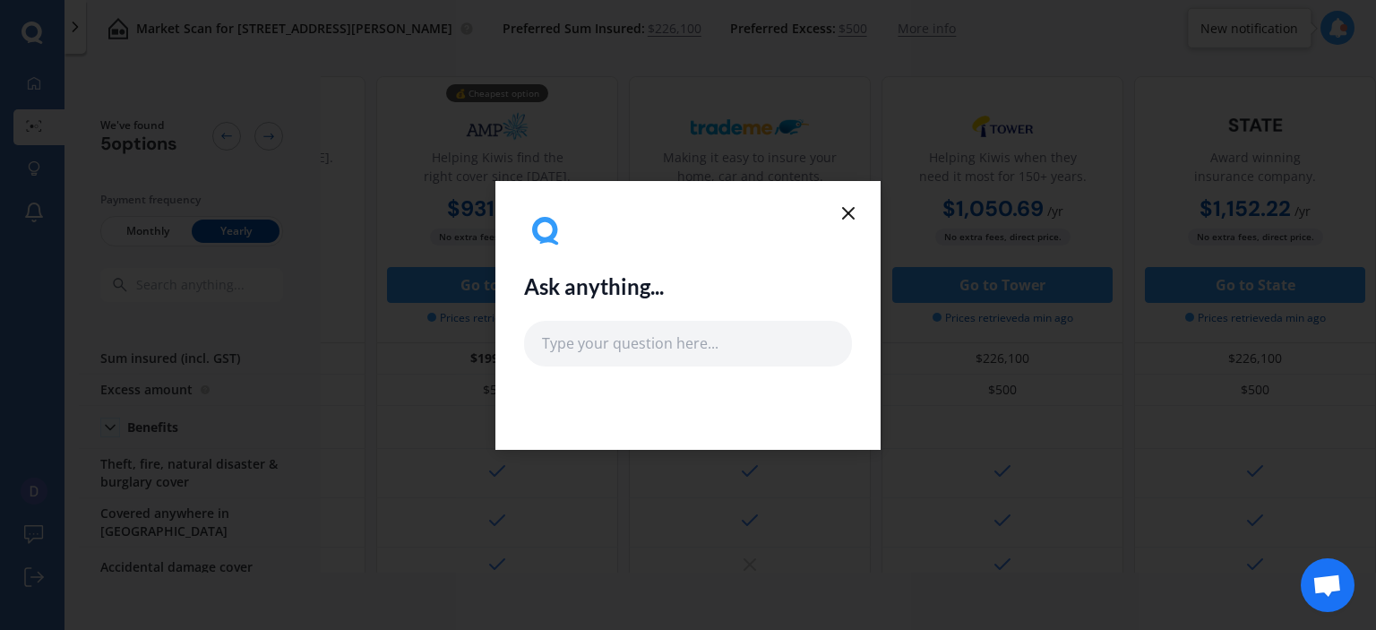
click at [846, 212] on icon at bounding box center [847, 212] width 21 height 21
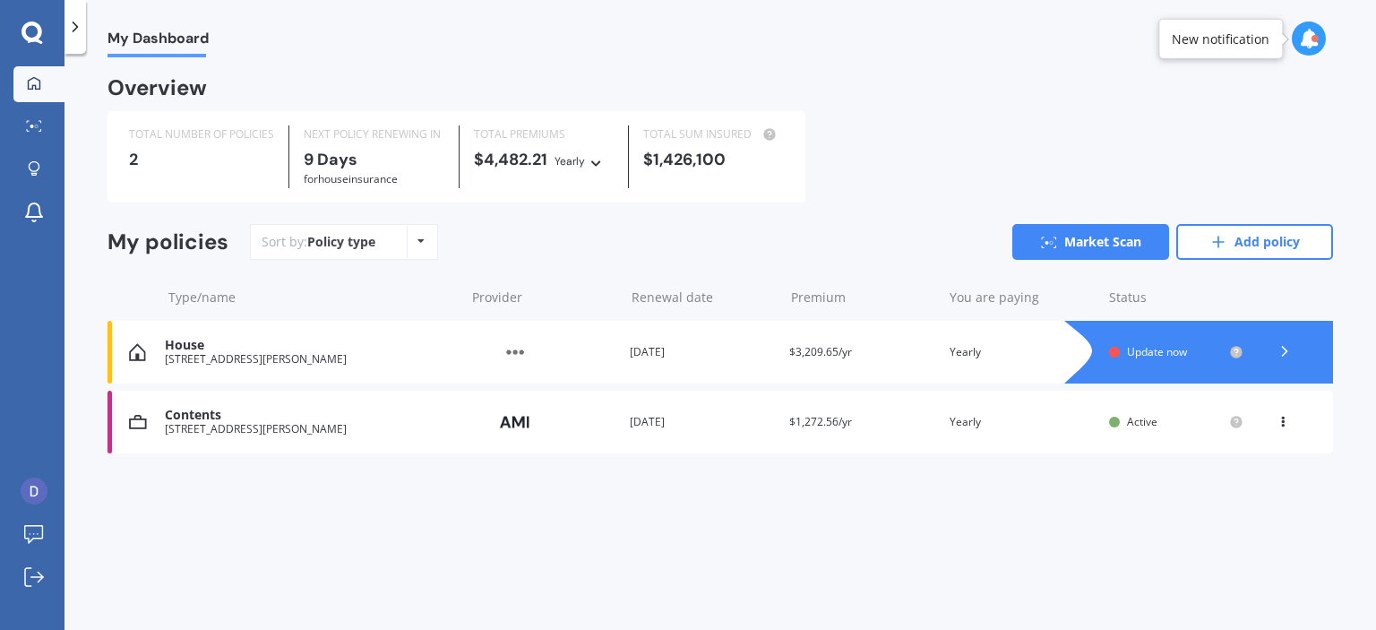
click at [1283, 360] on icon at bounding box center [1285, 351] width 18 height 18
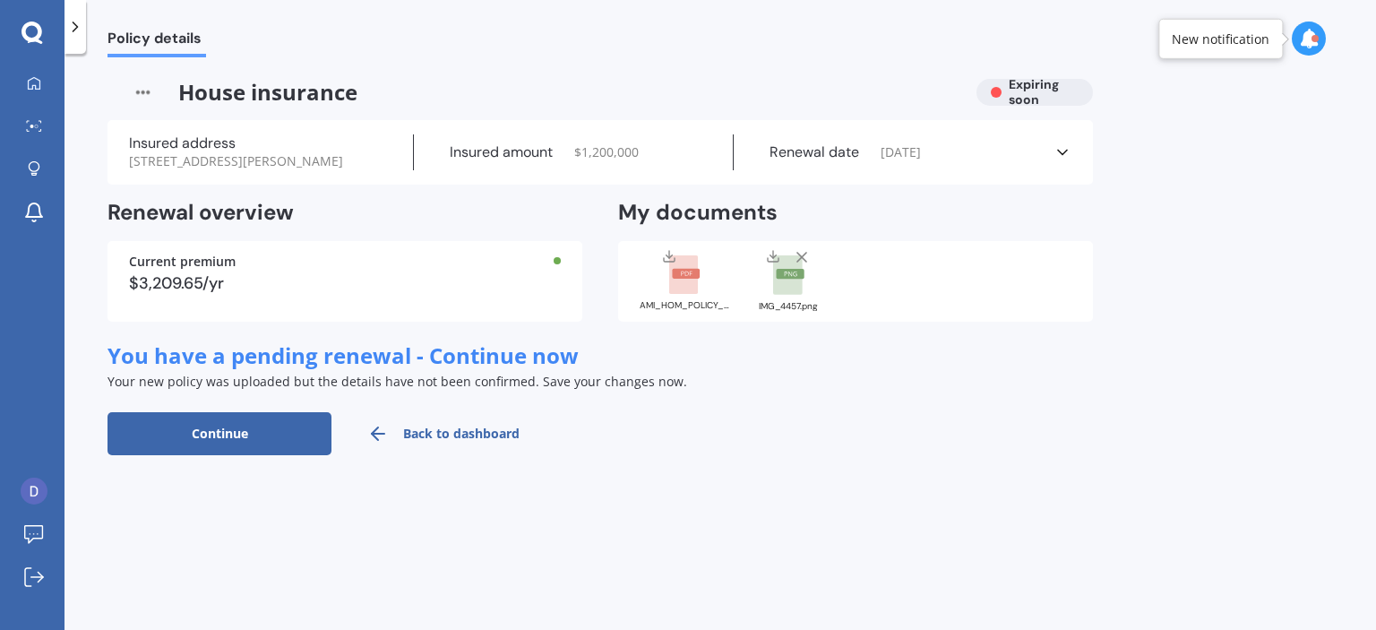
click at [226, 435] on button "Continue" at bounding box center [219, 433] width 224 height 43
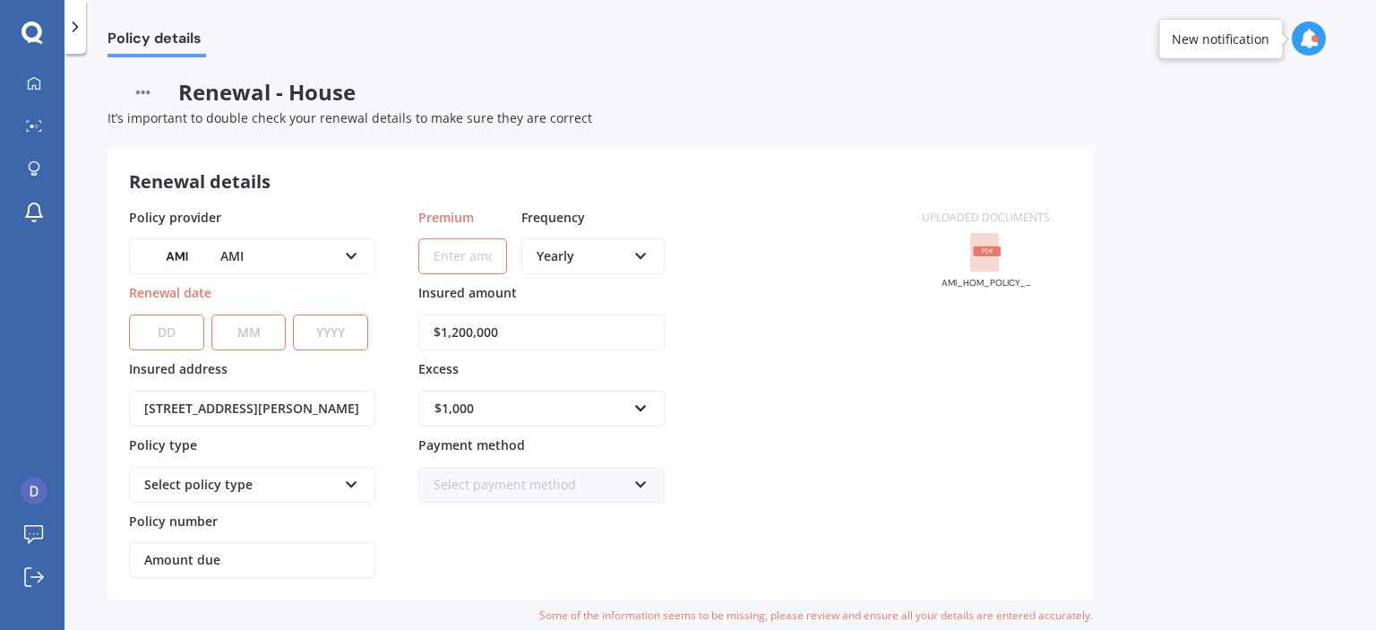
click at [161, 329] on select "DD 01 02 03 04 05 06 07 08 09 10 11 12 13 14 15 16 17 18 19 20 21 22 23 24 25 2…" at bounding box center [166, 332] width 75 height 36
select select "03"
click at [129, 314] on select "DD 01 02 03 04 05 06 07 08 09 10 11 12 13 14 15 16 17 18 19 20 21 22 23 24 25 2…" at bounding box center [166, 332] width 75 height 36
click at [262, 339] on select "MM 01 02 03 04 05 06 07 08 09 10 11 12" at bounding box center [248, 332] width 75 height 36
select select "10"
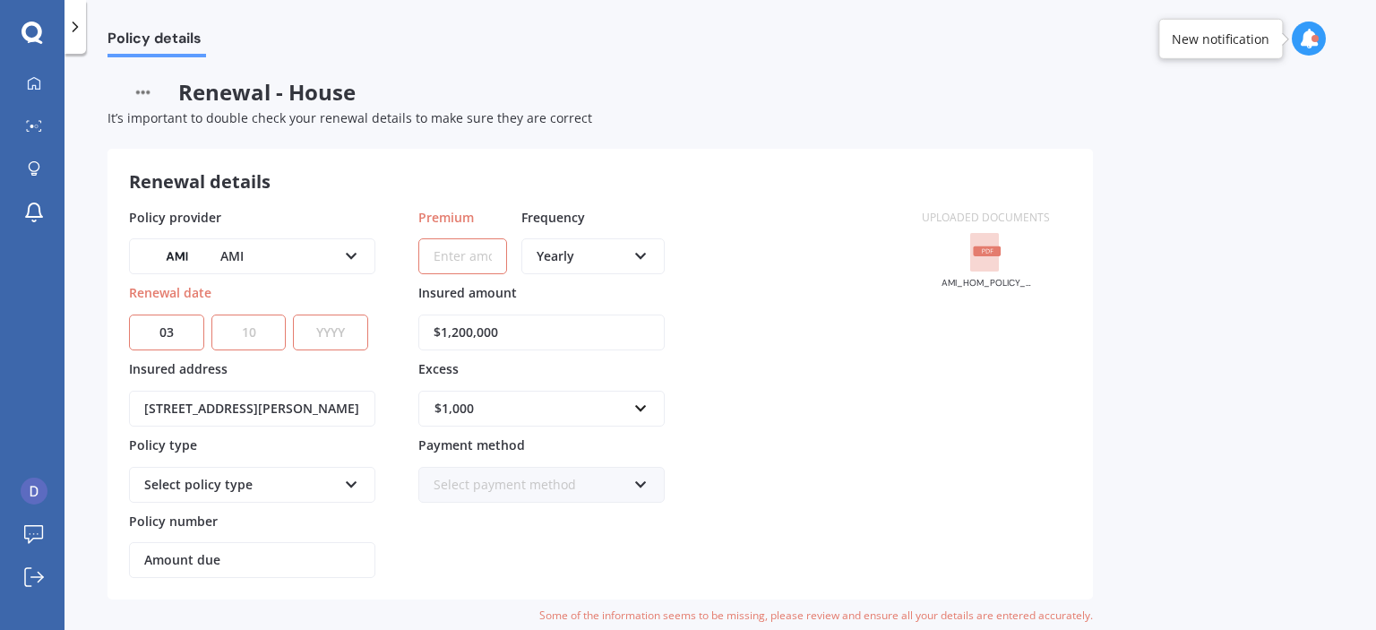
click at [211, 314] on select "MM 01 02 03 04 05 06 07 08 09 10 11 12" at bounding box center [248, 332] width 75 height 36
click at [317, 330] on select "YYYY 2027 2026 2025 2024 2023 2022 2021 2020 2019 2018 2017 2016 2015 2014 2013…" at bounding box center [330, 332] width 75 height 36
select select "2025"
click at [293, 314] on select "YYYY 2027 2026 2025 2024 2023 2022 2021 2020 2019 2018 2017 2016 2015 2014 2013…" at bounding box center [330, 332] width 75 height 36
click at [476, 258] on input "Premium" at bounding box center [462, 256] width 89 height 36
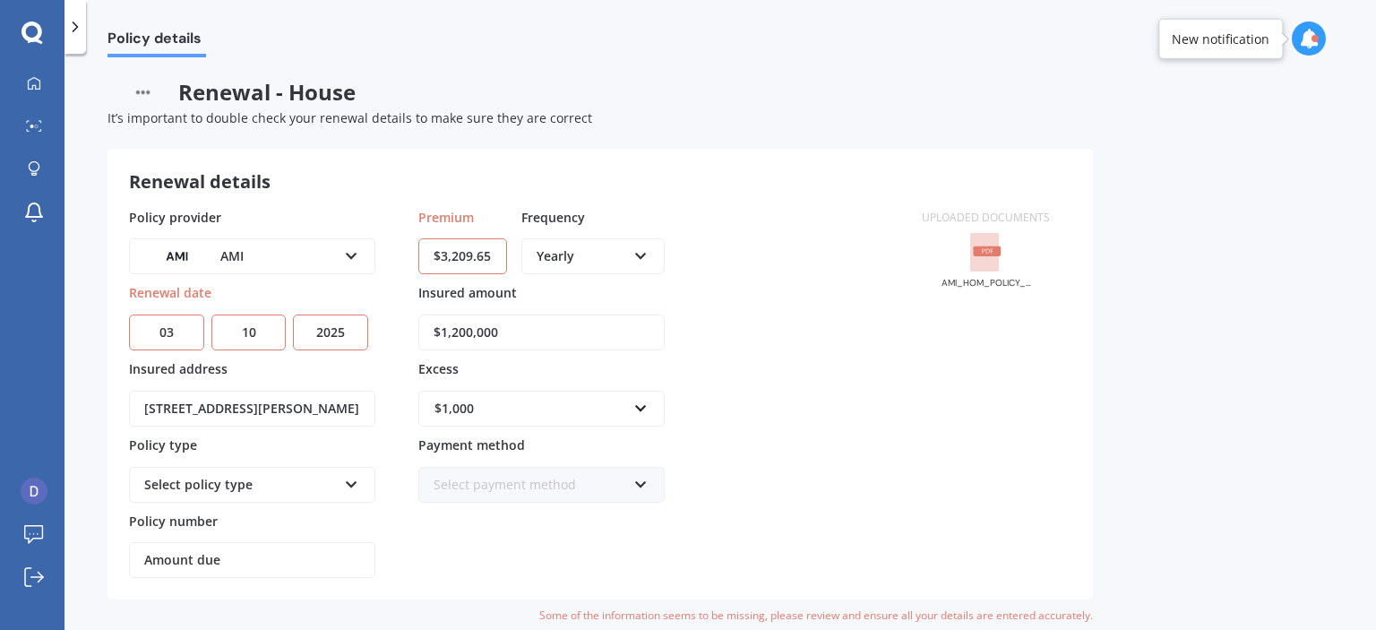
type input "$3,209.65"
click at [738, 537] on div "Policy provider AMI AA AMI AMP ANZ ASB Ando BNZ Co-Operative Bank FMG Initio Ki…" at bounding box center [514, 393] width 771 height 371
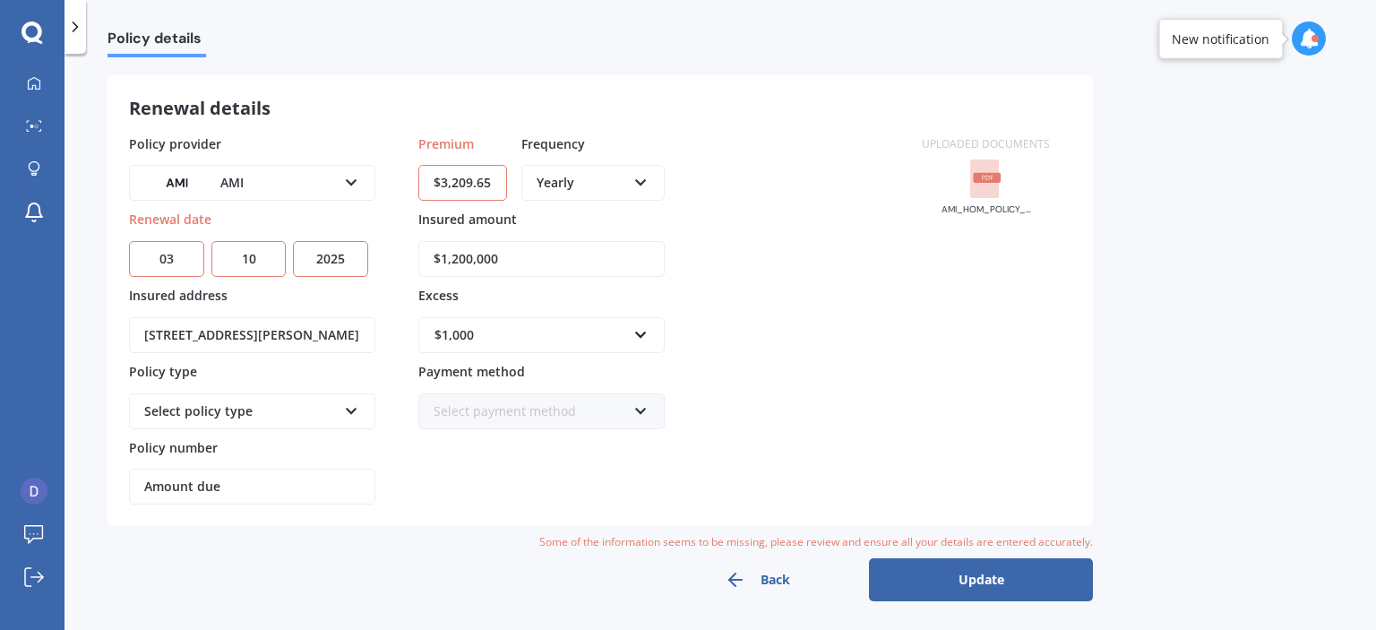
click at [998, 571] on button "Update" at bounding box center [981, 579] width 224 height 43
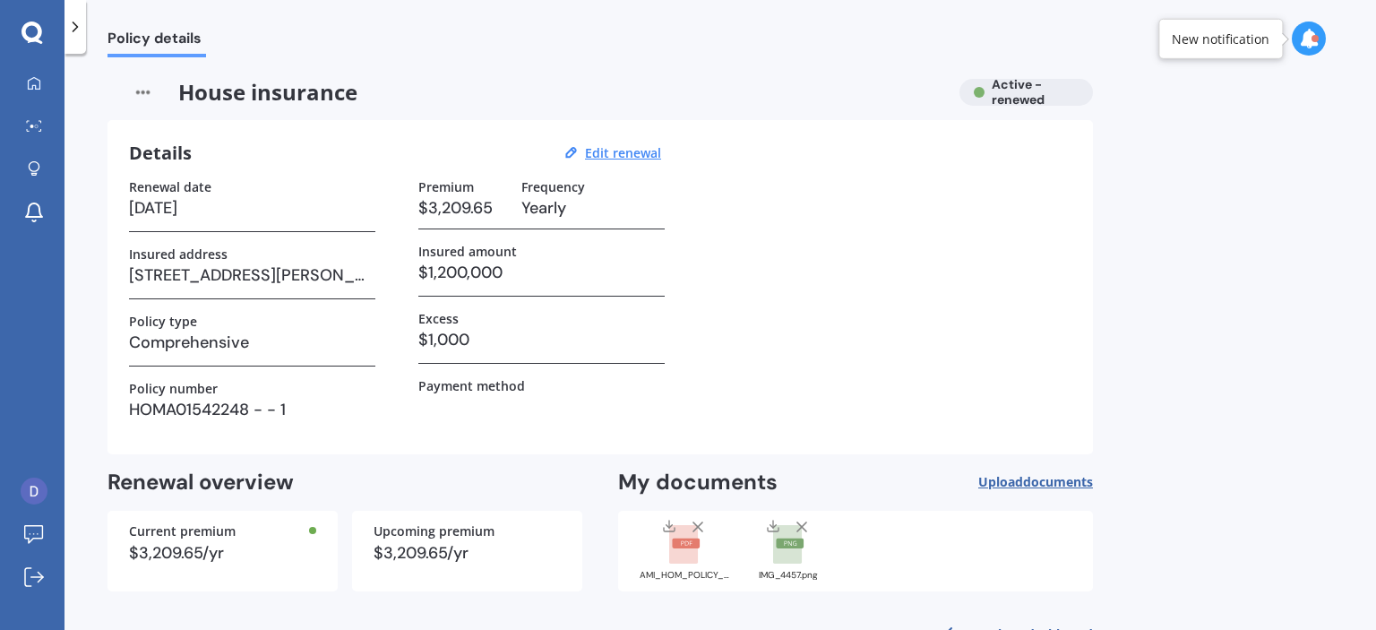
scroll to position [57, 0]
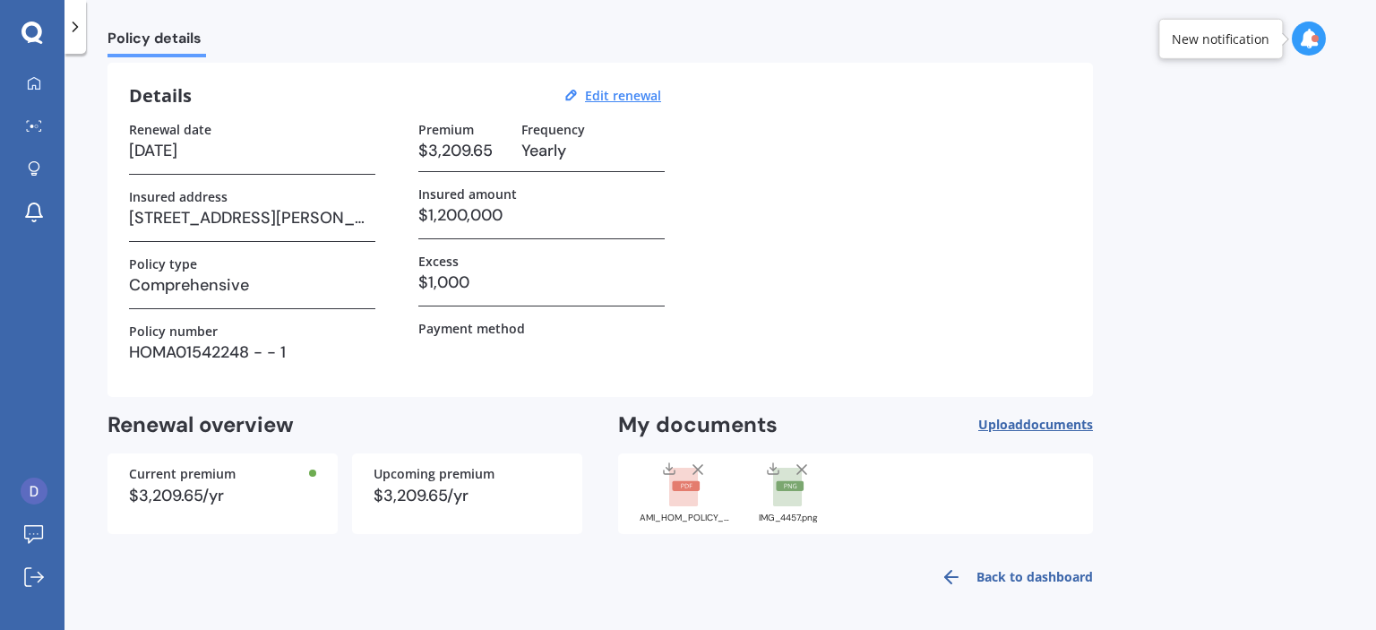
click at [985, 583] on link "Back to dashboard" at bounding box center [1011, 576] width 163 height 43
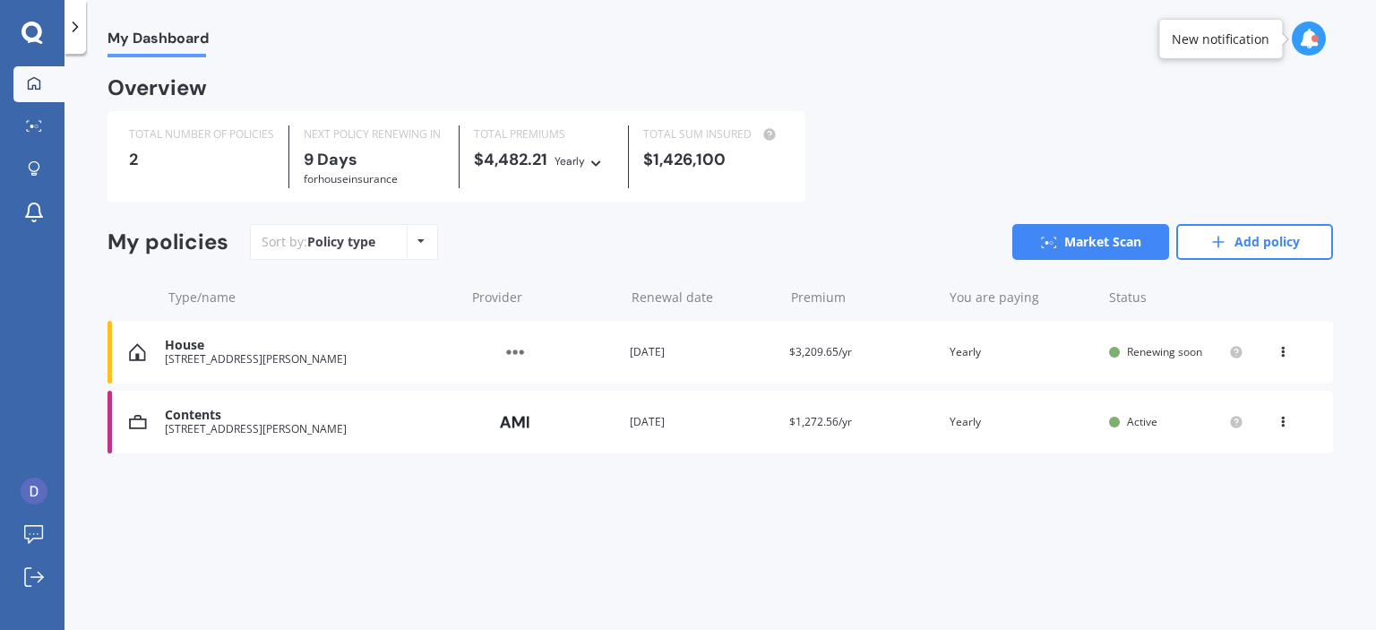
click at [826, 360] on div "Premium $3,209.65/yr" at bounding box center [861, 352] width 145 height 18
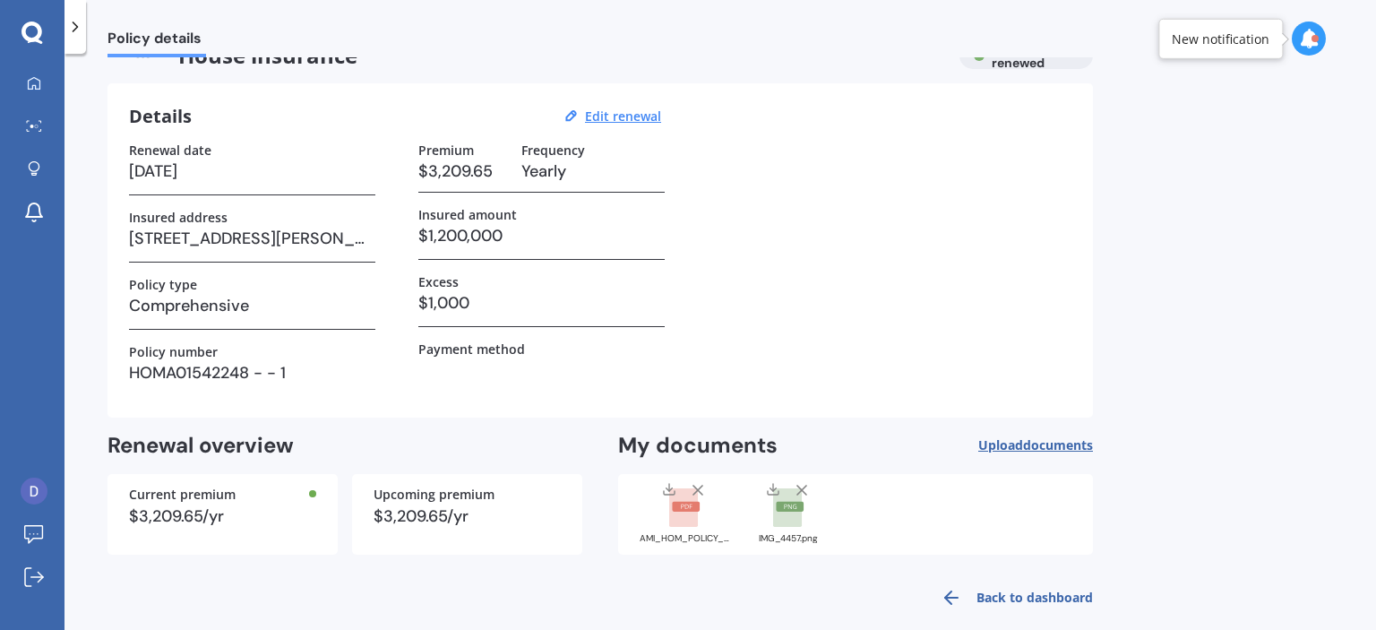
scroll to position [57, 0]
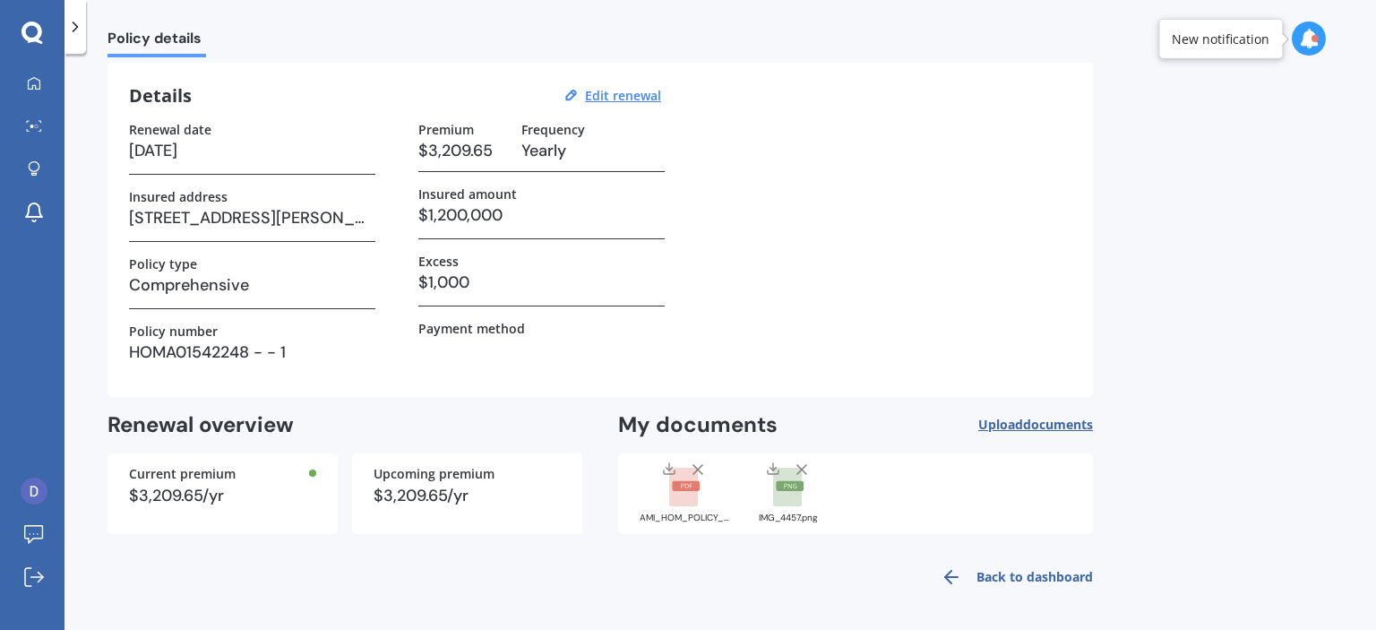
click at [1001, 575] on link "Back to dashboard" at bounding box center [1011, 576] width 163 height 43
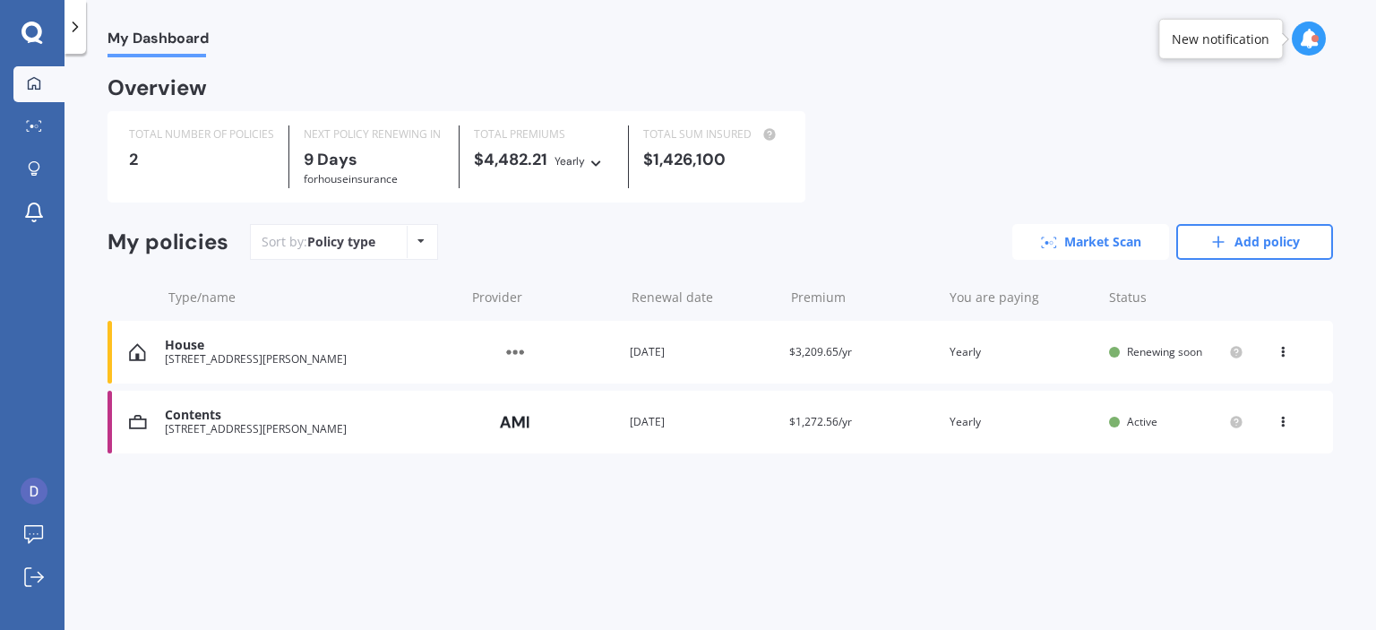
click at [1071, 242] on link "Market Scan" at bounding box center [1090, 242] width 157 height 36
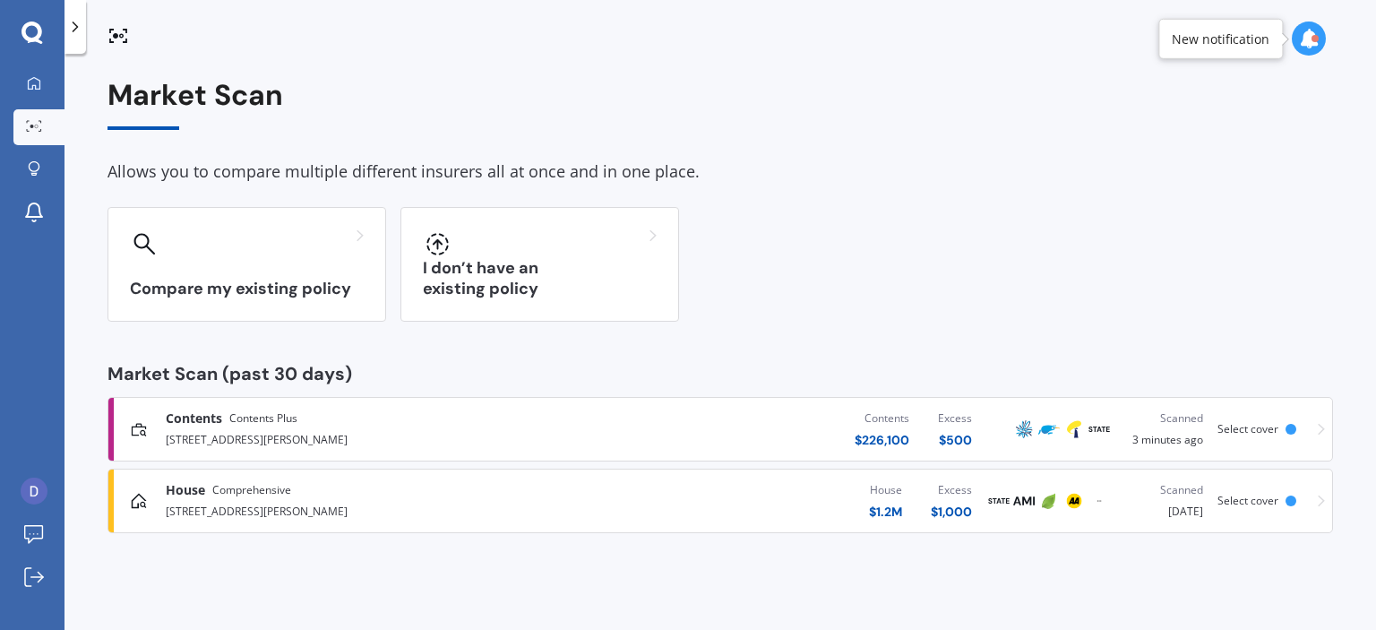
click at [1314, 427] on div "Contents Contents Plus [STREET_ADDRESS][PERSON_NAME] Contents $ 226,100 Excess …" at bounding box center [720, 429] width 1209 height 54
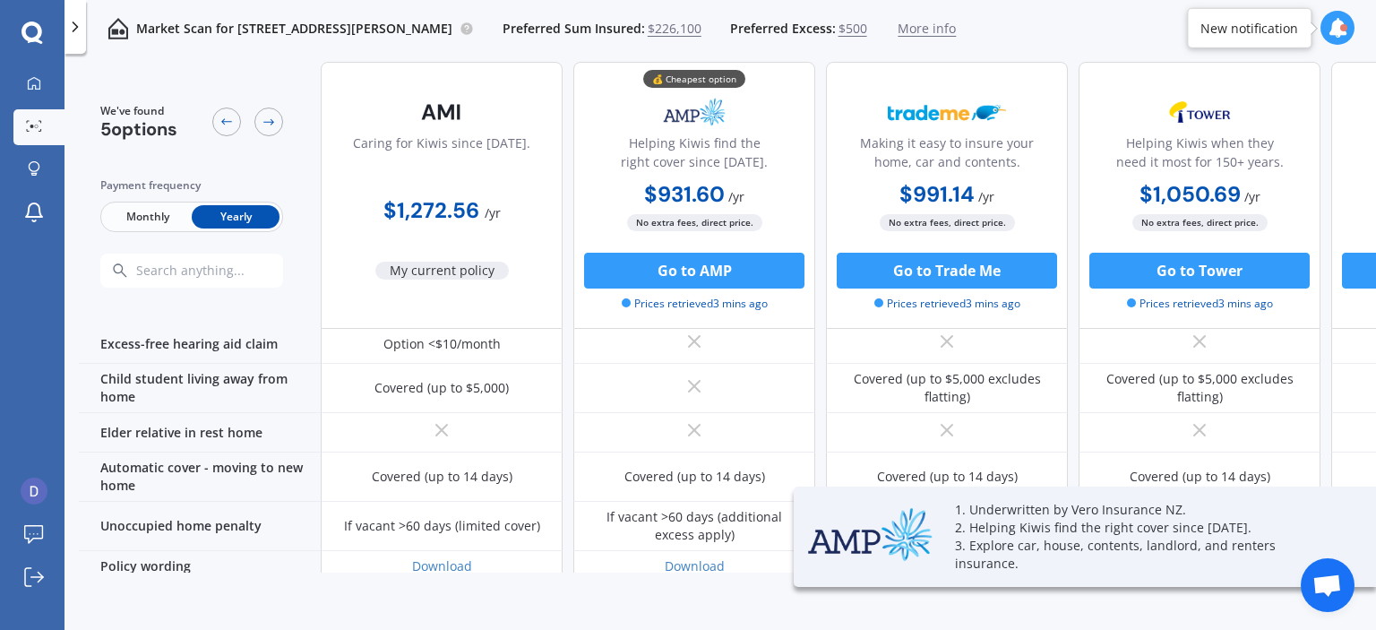
scroll to position [1365, 0]
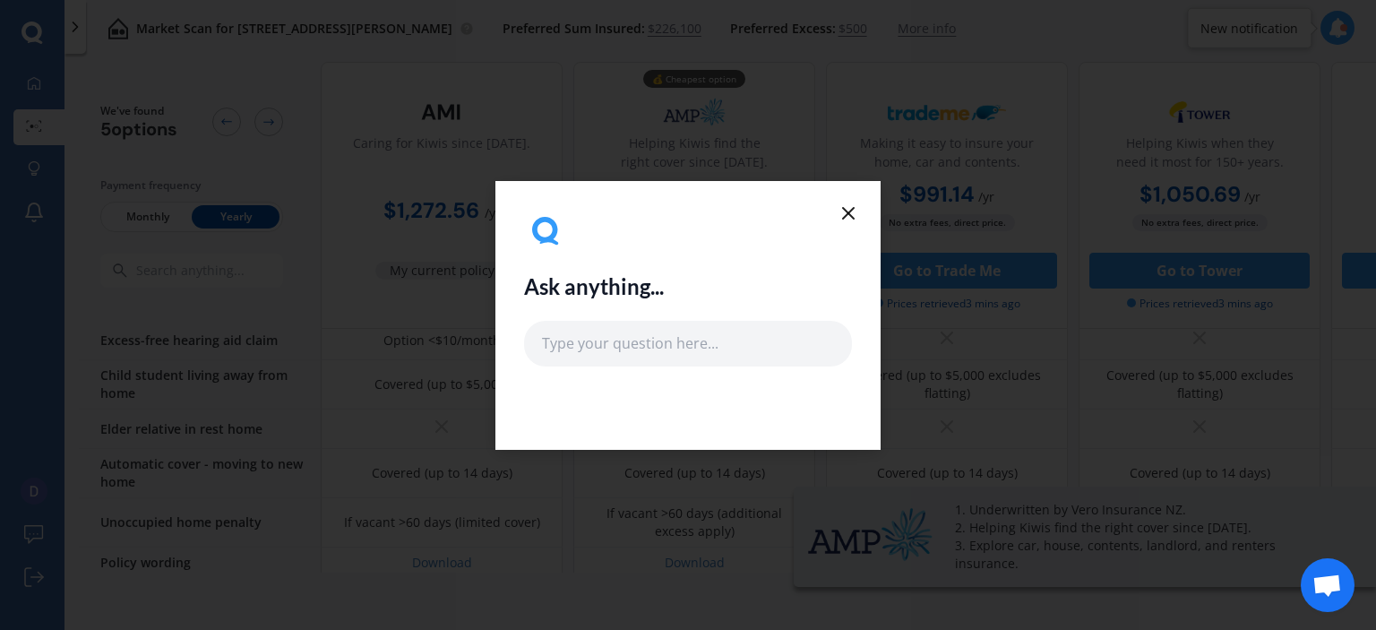
click at [855, 218] on icon at bounding box center [847, 212] width 21 height 21
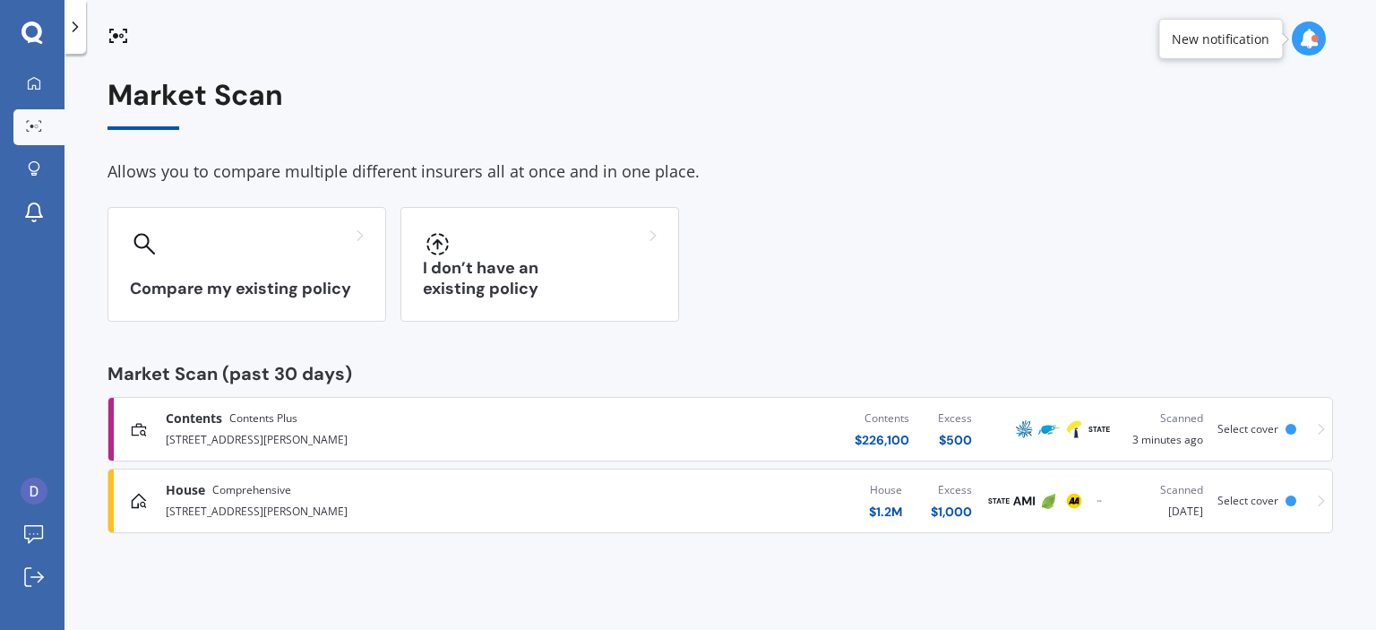
click at [1154, 510] on div "Scanned [DATE]" at bounding box center [1164, 500] width 77 height 39
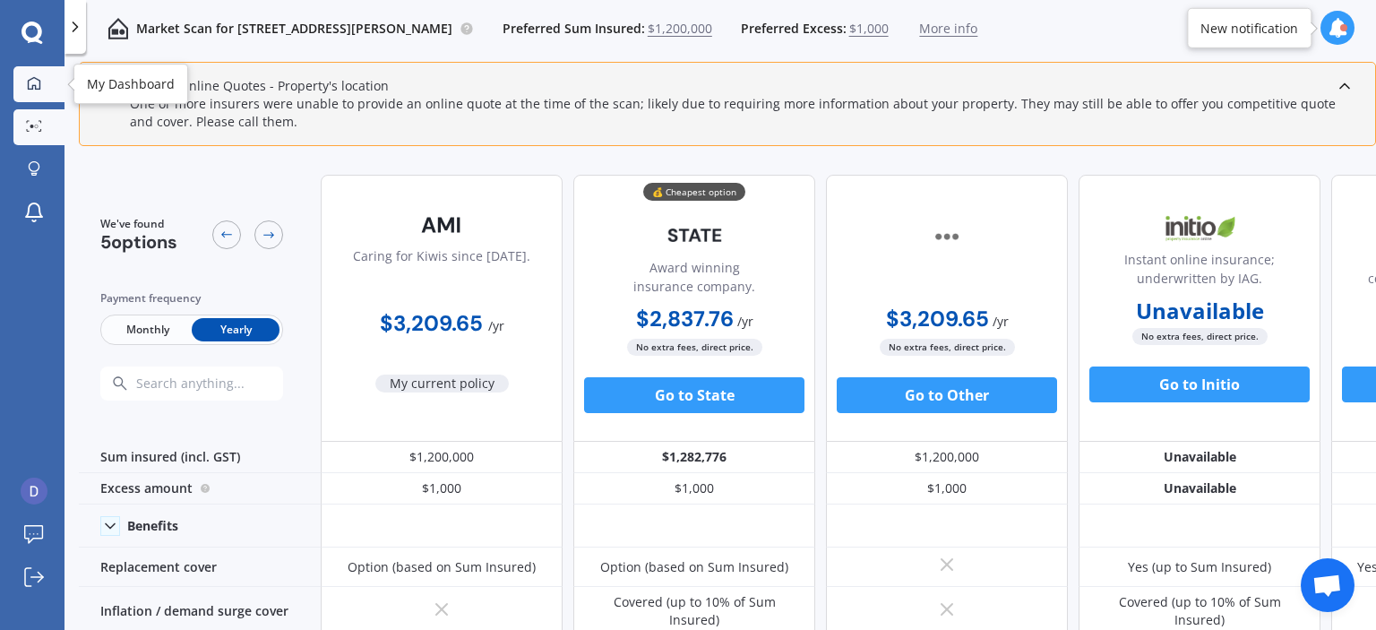
click at [23, 90] on div at bounding box center [34, 84] width 27 height 16
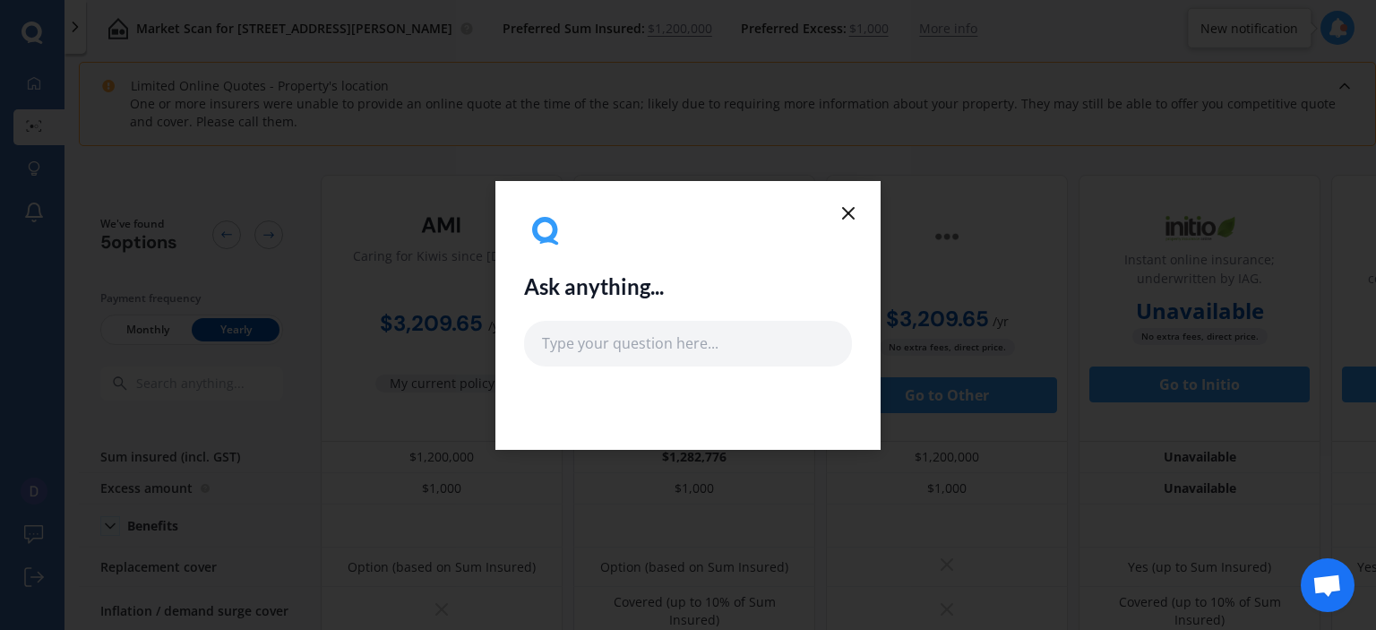
click at [845, 219] on icon at bounding box center [847, 212] width 21 height 21
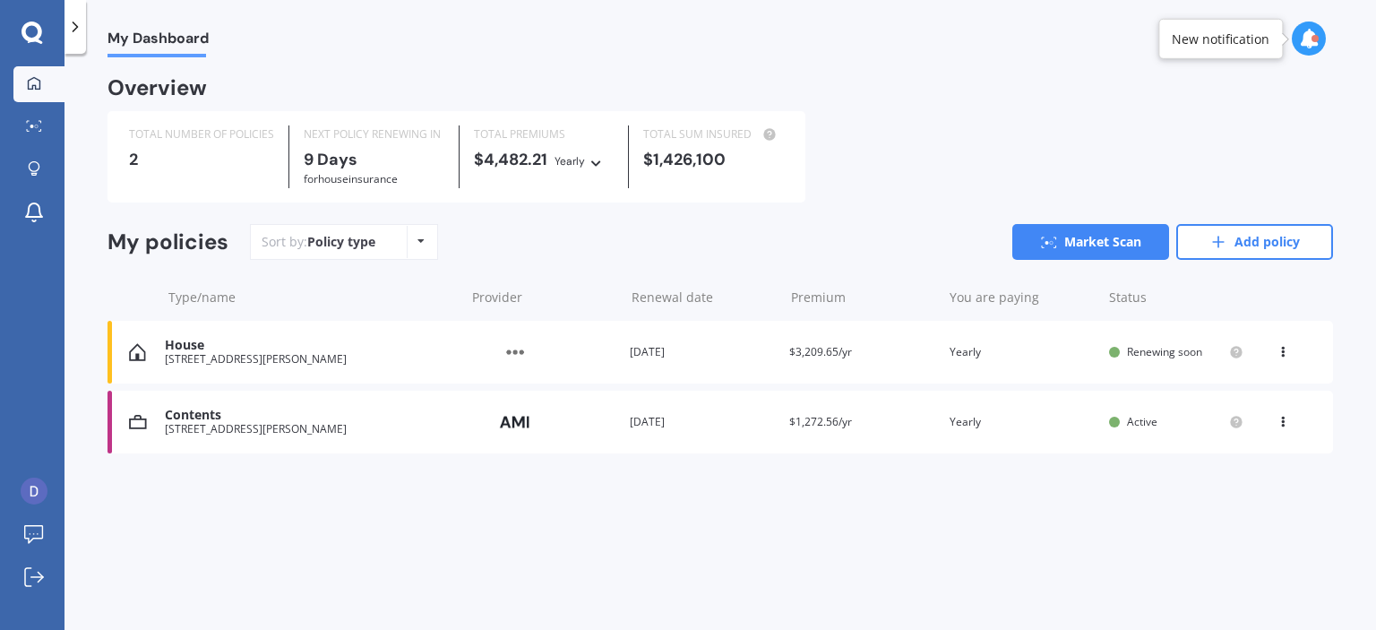
click at [505, 348] on img at bounding box center [515, 352] width 90 height 34
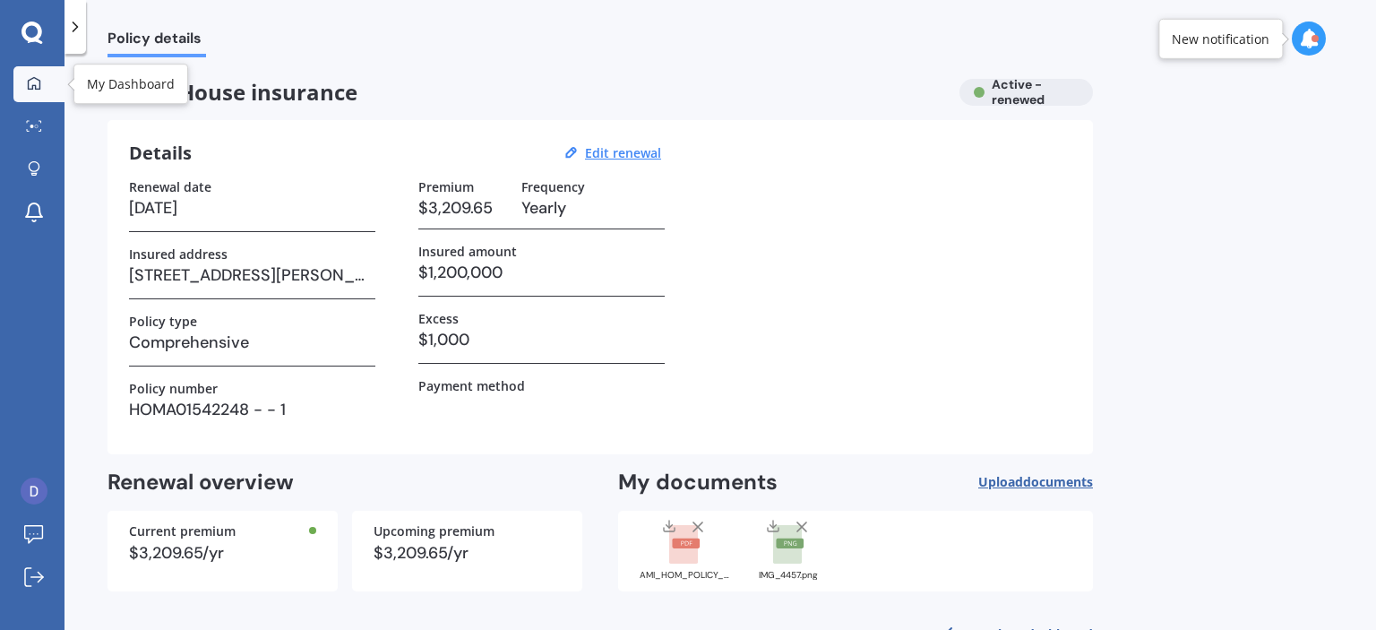
click at [31, 73] on link "My Dashboard" at bounding box center [38, 84] width 51 height 36
